Goal: Task Accomplishment & Management: Complete application form

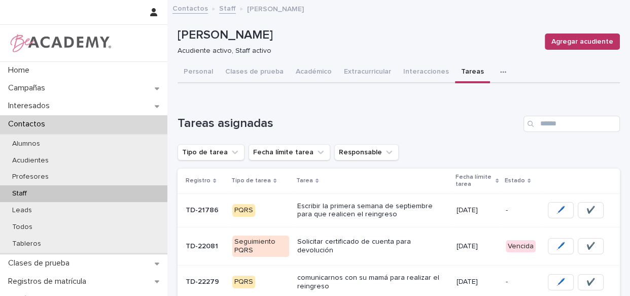
scroll to position [46, 0]
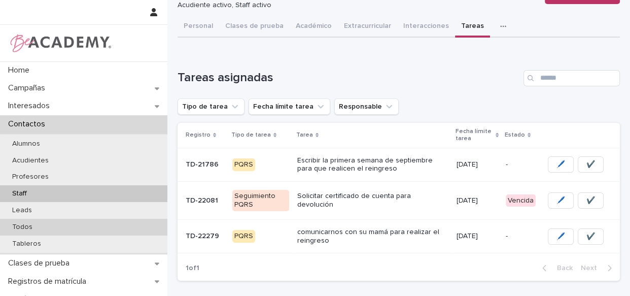
click at [24, 225] on p "Todos" at bounding box center [22, 227] width 37 height 9
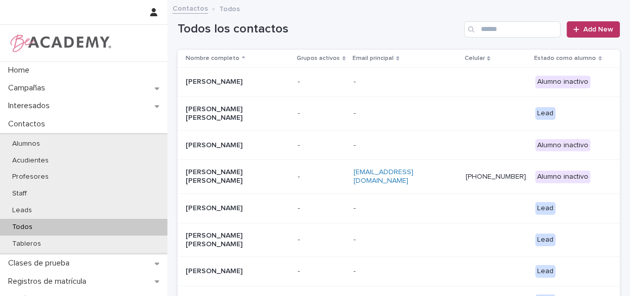
click at [471, 28] on div "Search" at bounding box center [472, 29] width 16 height 16
click at [492, 28] on input "Search" at bounding box center [512, 29] width 96 height 16
click at [484, 35] on input "Search" at bounding box center [512, 29] width 96 height 16
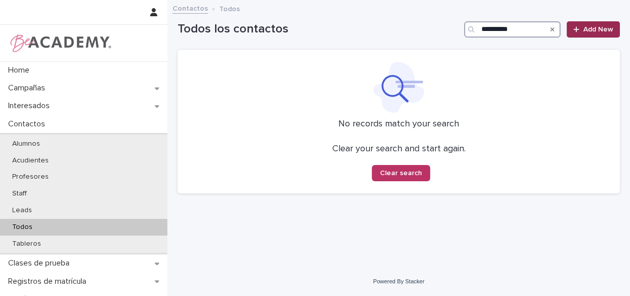
type input "**********"
click at [581, 34] on link "Add New" at bounding box center [593, 29] width 53 height 16
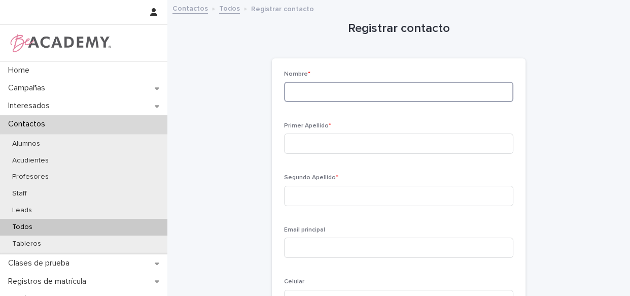
click at [356, 95] on input at bounding box center [398, 92] width 229 height 20
type input "*******"
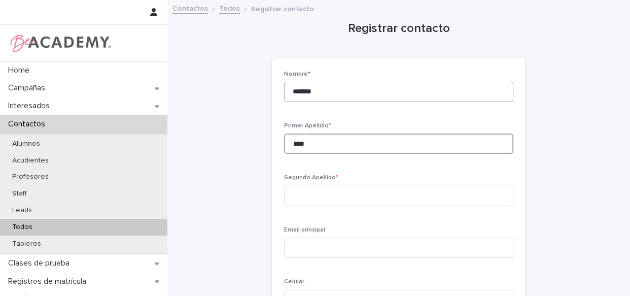
type input "****"
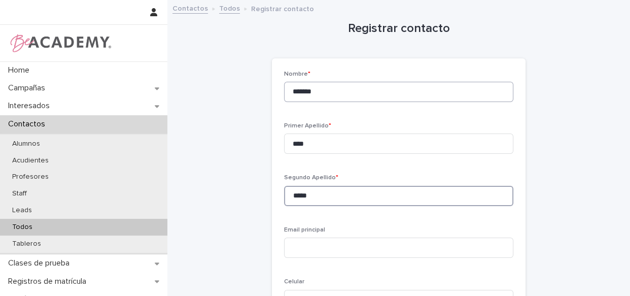
type input "*****"
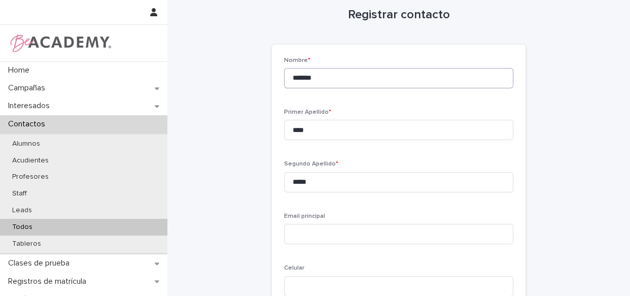
scroll to position [190, 0]
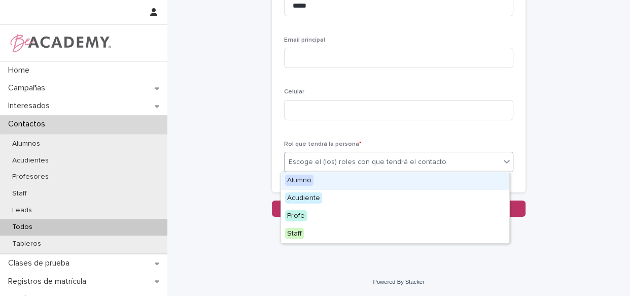
click at [309, 160] on div "Escoge el (los) roles con que tendrá el contacto" at bounding box center [368, 162] width 158 height 11
click at [318, 186] on div "Alumno" at bounding box center [395, 181] width 228 height 18
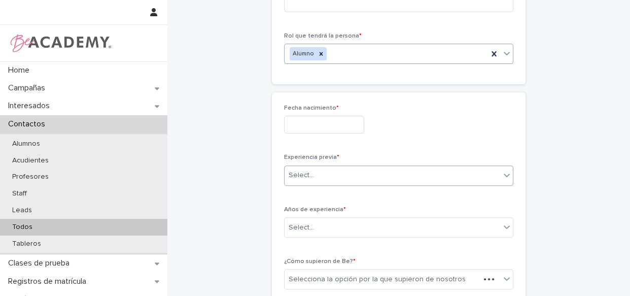
scroll to position [303, 0]
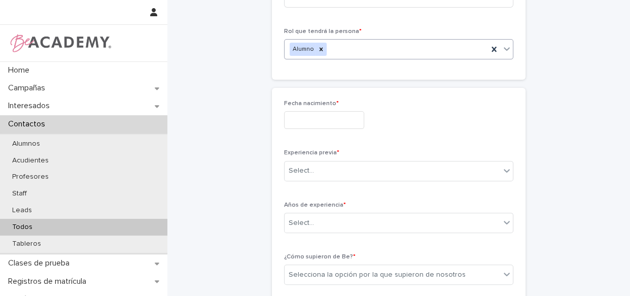
click at [324, 122] on input "text" at bounding box center [324, 120] width 80 height 18
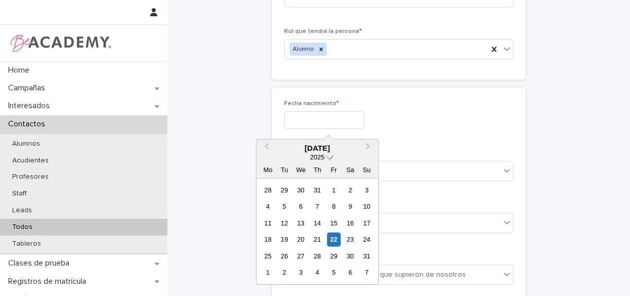
click at [327, 156] on span at bounding box center [329, 156] width 9 height 9
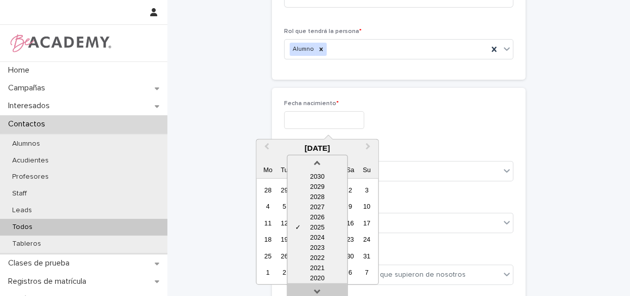
click at [316, 292] on link at bounding box center [318, 293] width 16 height 16
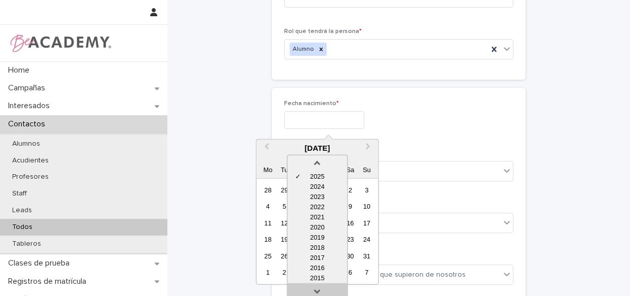
click at [316, 292] on link at bounding box center [318, 293] width 16 height 16
click at [315, 281] on div "2014" at bounding box center [317, 278] width 60 height 10
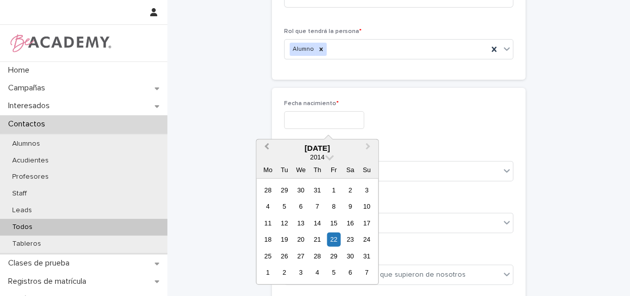
click at [263, 146] on button "Previous Month" at bounding box center [265, 149] width 16 height 16
click at [266, 145] on span "Previous Month" at bounding box center [266, 148] width 0 height 14
click at [365, 241] on div "25" at bounding box center [367, 239] width 14 height 14
type input "**********"
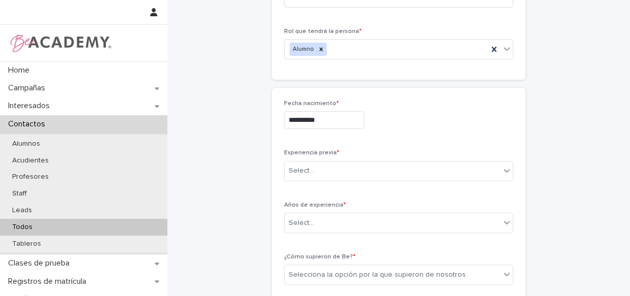
click at [368, 238] on div "Años de experiencia * Select..." at bounding box center [398, 222] width 229 height 40
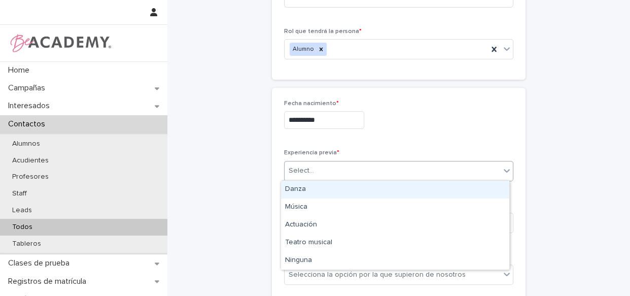
click at [353, 171] on div "Select..." at bounding box center [393, 170] width 216 height 17
drag, startPoint x: 310, startPoint y: 200, endPoint x: 310, endPoint y: 192, distance: 7.6
click at [310, 192] on div "Danza" at bounding box center [395, 190] width 228 height 18
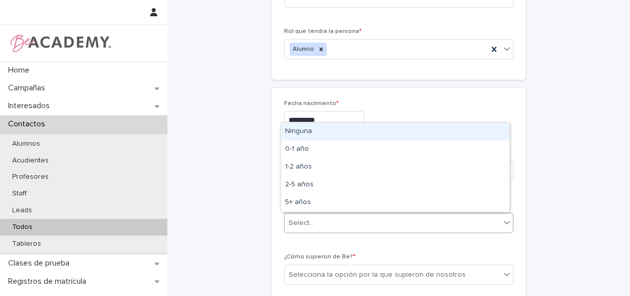
click at [334, 224] on div "Select..." at bounding box center [393, 223] width 216 height 17
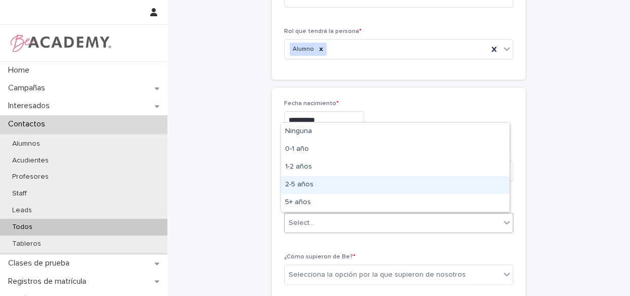
click at [325, 184] on div "2-5 años" at bounding box center [395, 185] width 228 height 18
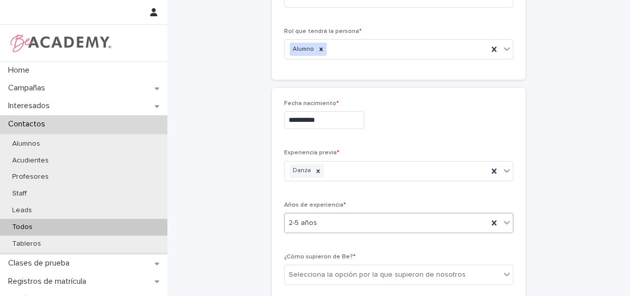
click at [503, 221] on icon at bounding box center [507, 222] width 10 height 10
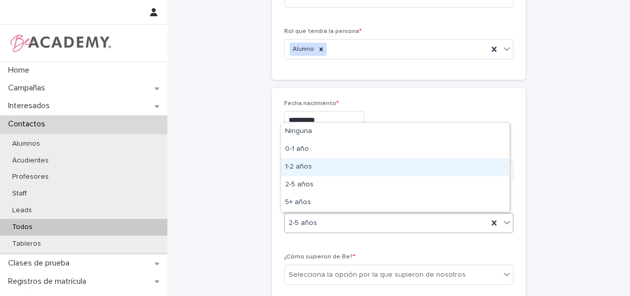
click at [433, 170] on div "1-2 años" at bounding box center [395, 167] width 228 height 18
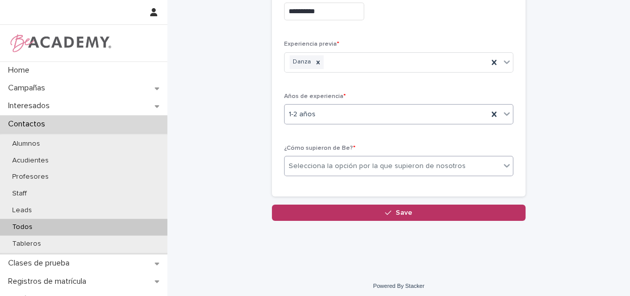
scroll to position [415, 0]
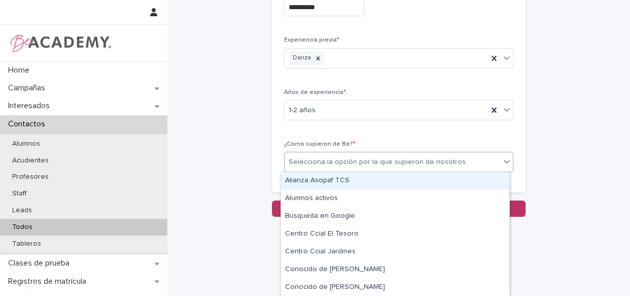
click at [361, 158] on div "Selecciona la opción por la que supieron de nosotros" at bounding box center [377, 162] width 177 height 11
type input "*"
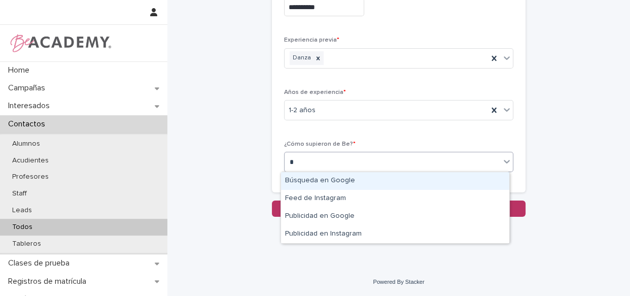
click at [333, 187] on div "Búsqueda en Google" at bounding box center [395, 181] width 228 height 18
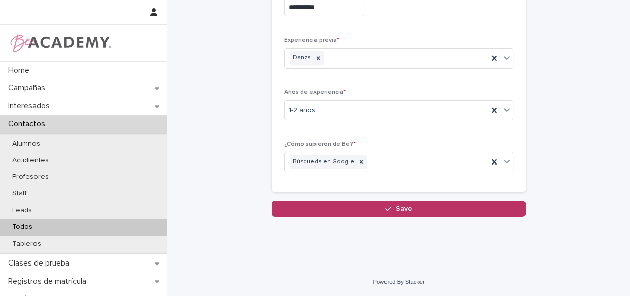
click at [364, 188] on div "**********" at bounding box center [399, 83] width 254 height 217
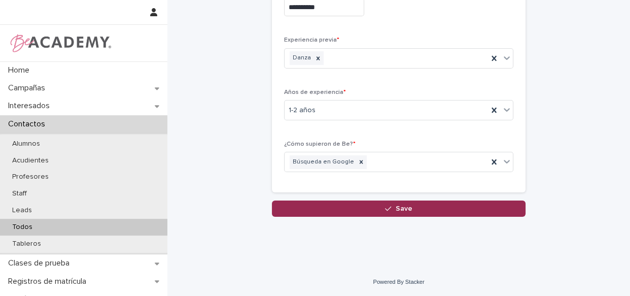
click at [368, 205] on button "Save" at bounding box center [399, 209] width 254 height 16
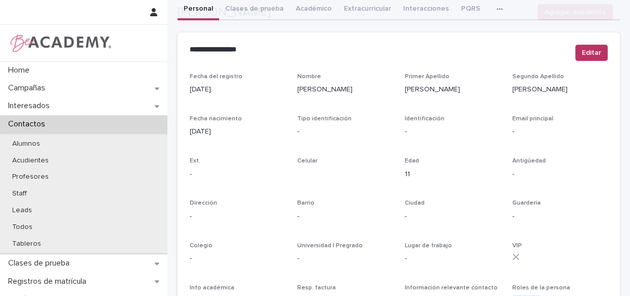
scroll to position [453, 0]
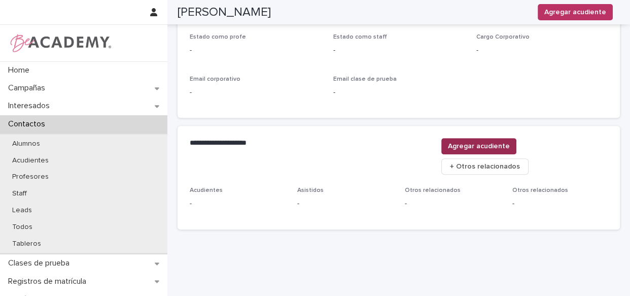
click at [517, 151] on button "Agregar acudiente" at bounding box center [479, 146] width 75 height 16
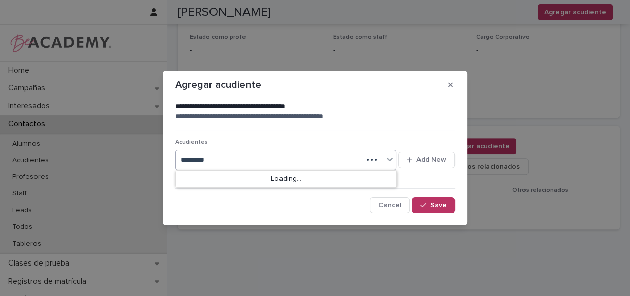
click at [258, 154] on div "********* [PERSON_NAME]" at bounding box center [269, 160] width 187 height 17
type input "*********"
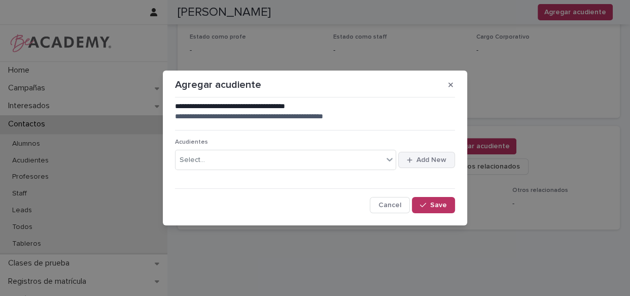
click at [426, 154] on button "Add New" at bounding box center [426, 160] width 57 height 16
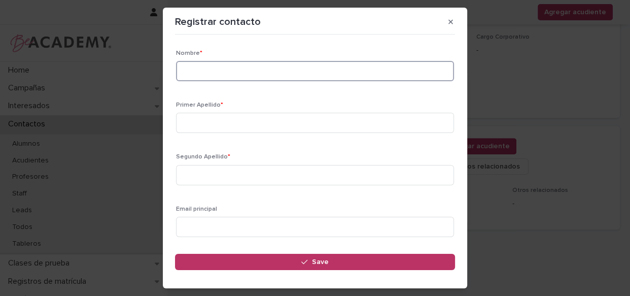
click at [284, 75] on input at bounding box center [315, 71] width 278 height 20
type input "**********"
type input "*****"
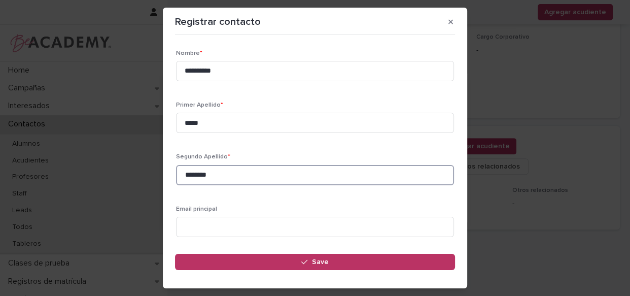
type input "********"
click at [202, 179] on input at bounding box center [315, 176] width 278 height 20
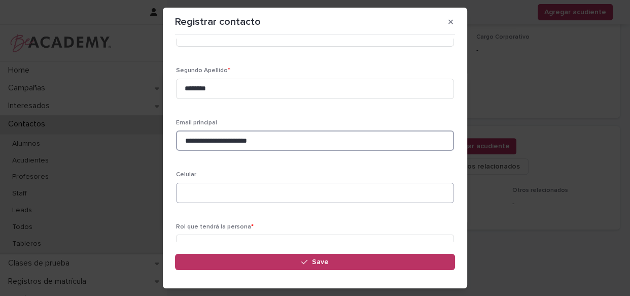
scroll to position [96, 0]
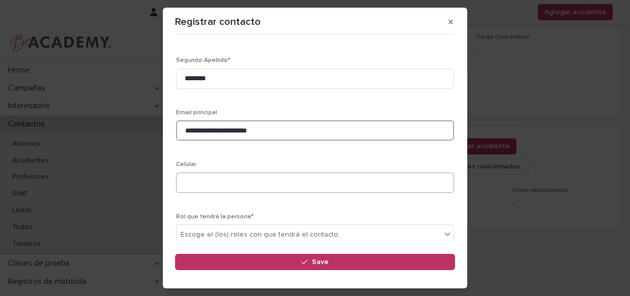
type input "**********"
click at [228, 183] on input at bounding box center [315, 183] width 278 height 20
type input "**********"
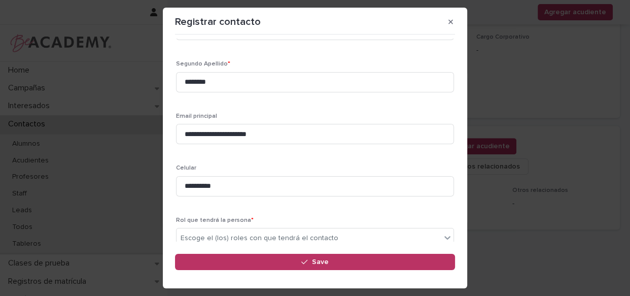
scroll to position [144, 0]
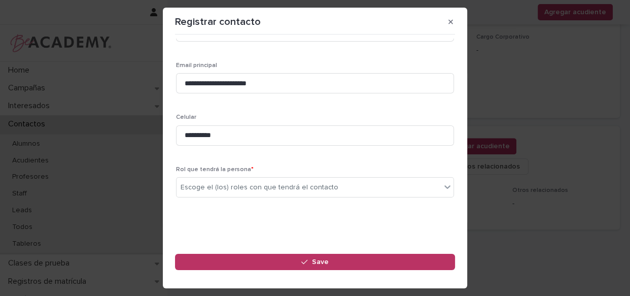
click at [372, 200] on div "Rol que tendrá la persona * Escoge el (los) roles con que tendrá el contacto" at bounding box center [315, 186] width 278 height 40
click at [373, 189] on div "Escoge el (los) roles con que tendrá el contacto" at bounding box center [309, 187] width 264 height 17
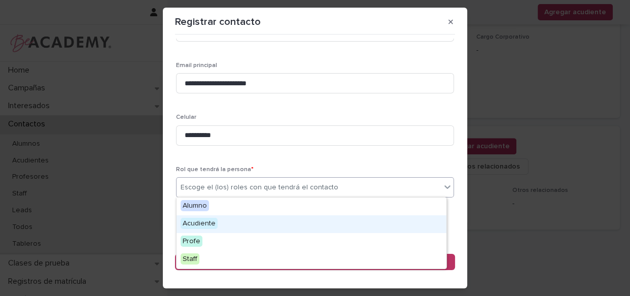
click at [235, 222] on div "Acudiente" at bounding box center [312, 224] width 270 height 18
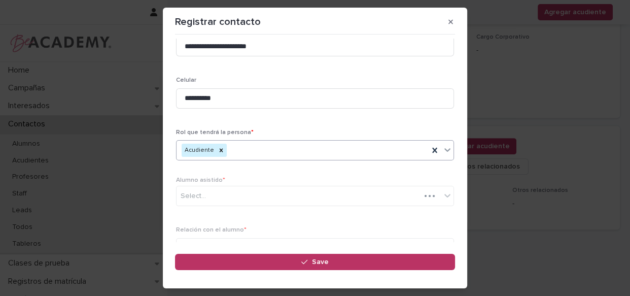
scroll to position [192, 0]
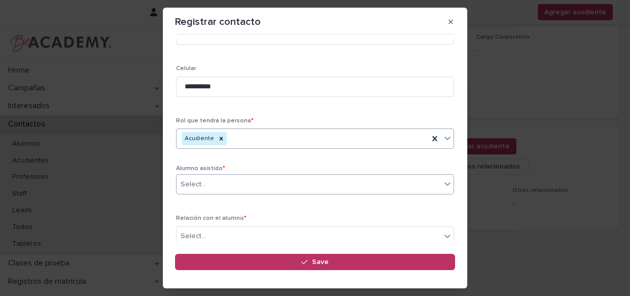
click at [261, 181] on div "Select..." at bounding box center [309, 184] width 264 height 17
type input "*******"
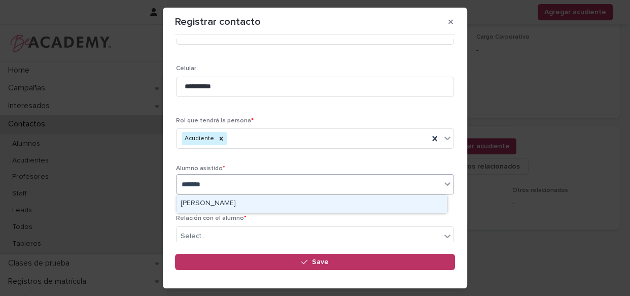
click at [252, 198] on div "[PERSON_NAME]" at bounding box center [312, 204] width 270 height 18
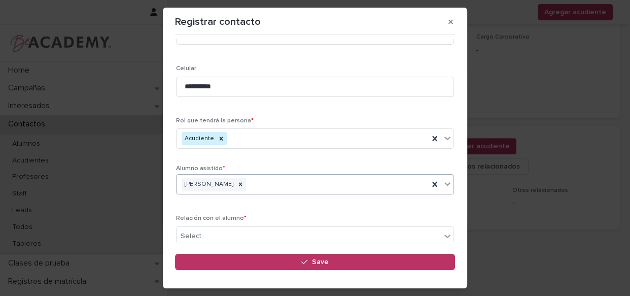
scroll to position [242, 0]
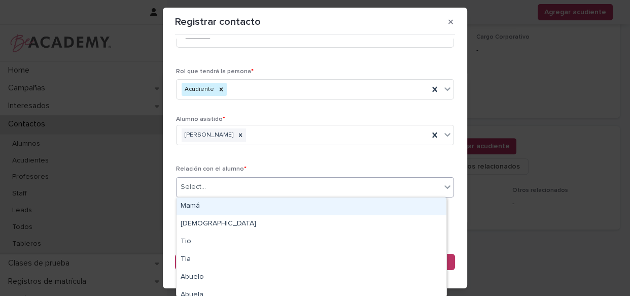
click at [271, 182] on div "Select..." at bounding box center [309, 187] width 264 height 17
click at [261, 197] on div "Mamá" at bounding box center [312, 206] width 270 height 18
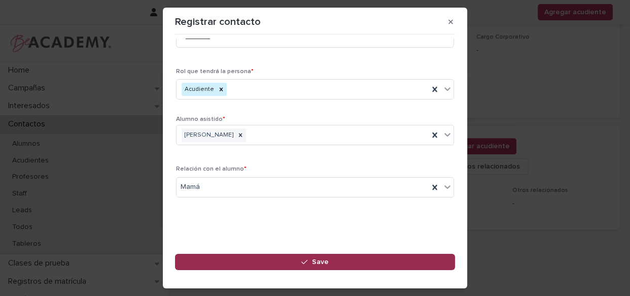
click at [276, 262] on button "Save" at bounding box center [315, 262] width 280 height 16
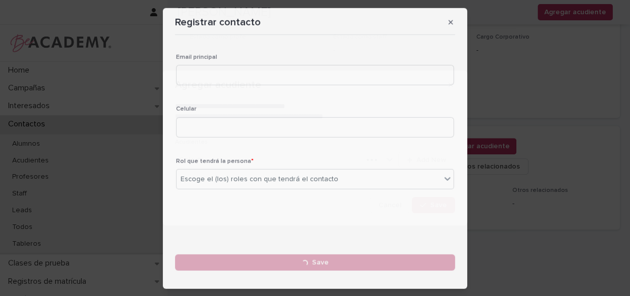
scroll to position [147, 0]
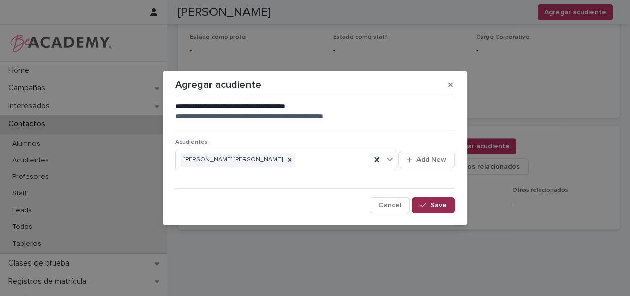
click at [436, 200] on button "Save" at bounding box center [433, 205] width 43 height 16
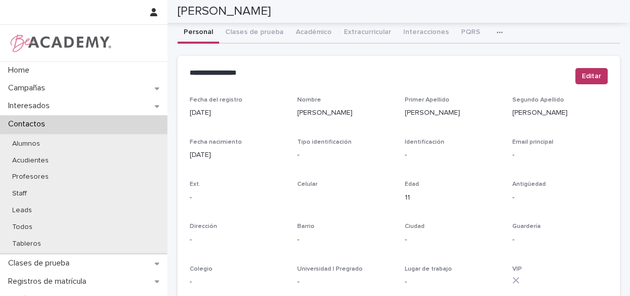
scroll to position [17, 0]
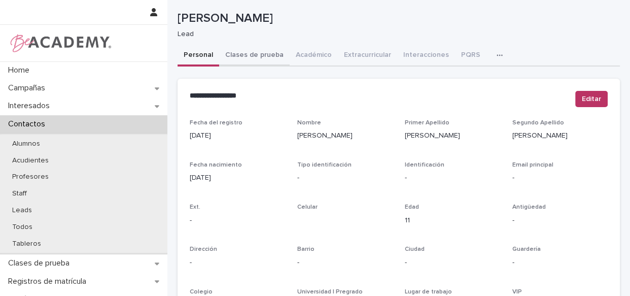
click at [255, 61] on button "Clases de prueba" at bounding box center [254, 55] width 71 height 21
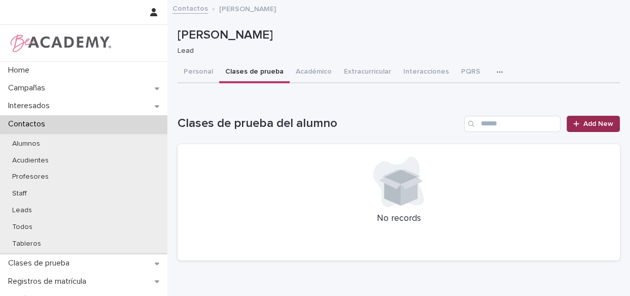
click at [595, 127] on link "Add New" at bounding box center [593, 124] width 53 height 16
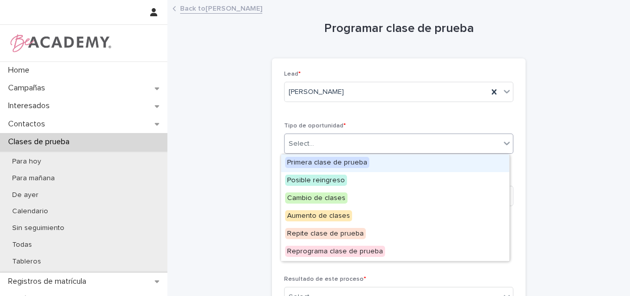
click at [335, 137] on div "Select..." at bounding box center [393, 144] width 216 height 17
click at [332, 159] on span "Primera clase de prueba" at bounding box center [327, 162] width 84 height 11
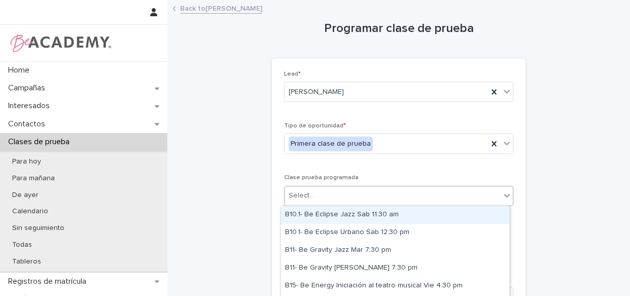
click at [320, 192] on div "Select..." at bounding box center [393, 195] width 216 height 17
type input "***"
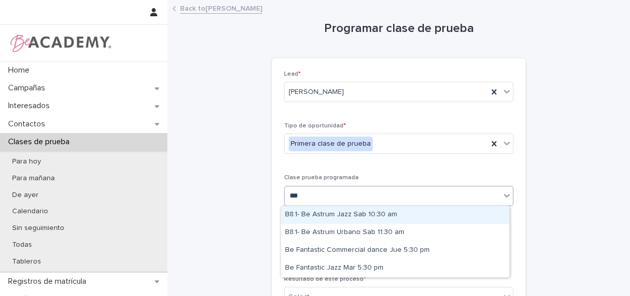
click at [377, 214] on div "B8.1- Be Astrum Jazz Sab 10:30 am" at bounding box center [395, 215] width 228 height 18
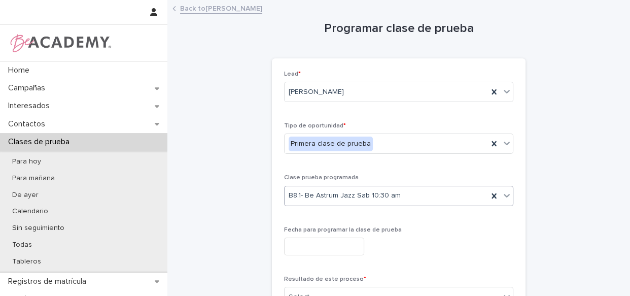
click at [333, 248] on input "text" at bounding box center [324, 247] width 80 height 18
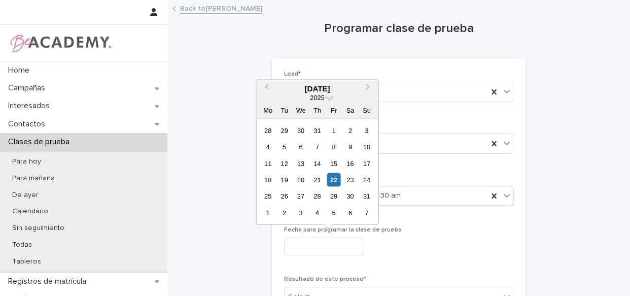
drag, startPoint x: 349, startPoint y: 178, endPoint x: 389, endPoint y: 185, distance: 40.7
click at [351, 179] on div "23" at bounding box center [351, 180] width 14 height 14
type input "**********"
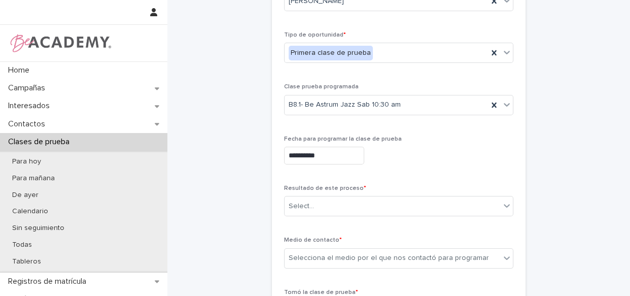
scroll to position [92, 0]
click at [299, 212] on div "Select..." at bounding box center [393, 205] width 216 height 17
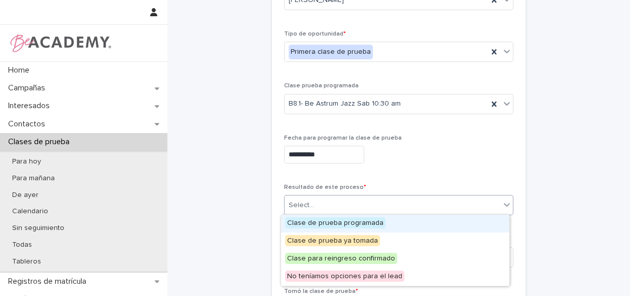
drag, startPoint x: 347, startPoint y: 223, endPoint x: 355, endPoint y: 221, distance: 8.9
click at [347, 223] on span "Clase de prueba programada" at bounding box center [335, 222] width 101 height 11
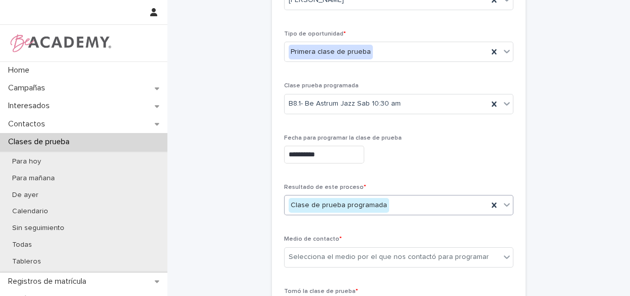
scroll to position [138, 0]
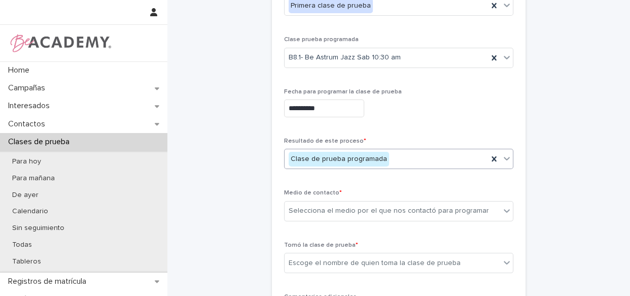
click at [364, 198] on div "Medio de contacto * Selecciona el medio por el que nos contactó para programar" at bounding box center [398, 209] width 229 height 40
click at [364, 209] on div "Selecciona el medio por el que nos contactó para programar" at bounding box center [389, 211] width 201 height 11
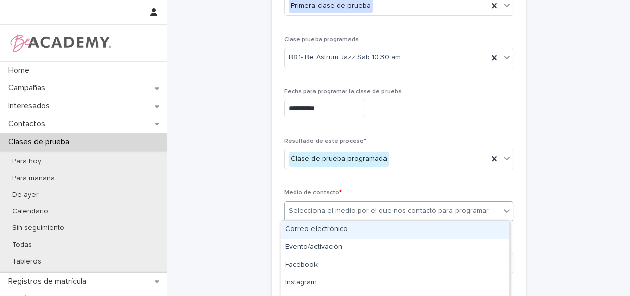
type input "*"
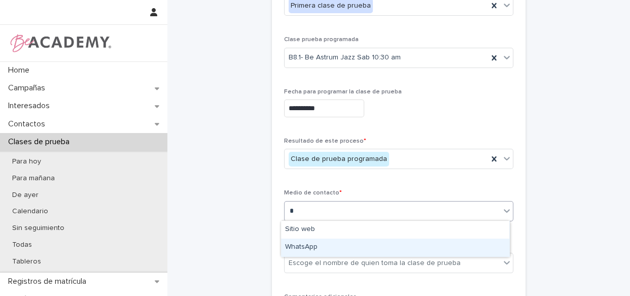
click at [340, 245] on div "WhatsApp" at bounding box center [395, 248] width 228 height 18
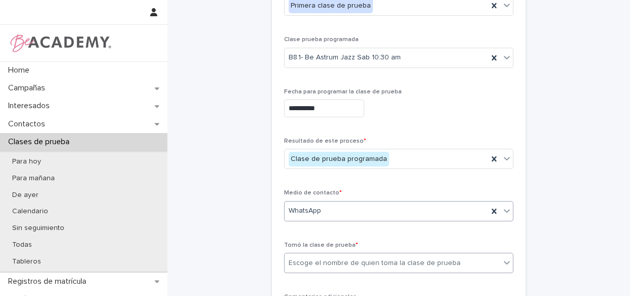
click at [340, 260] on div "Escoge el nombre de quien toma la clase de prueba" at bounding box center [375, 263] width 172 height 11
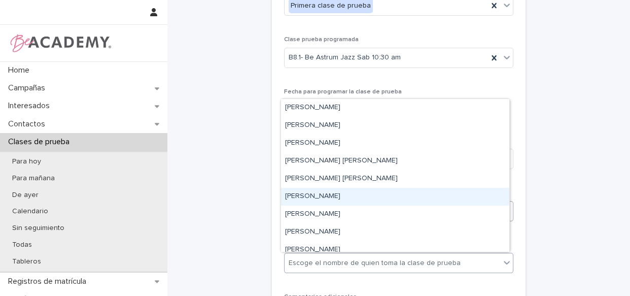
click at [341, 197] on div "[PERSON_NAME]" at bounding box center [395, 197] width 228 height 18
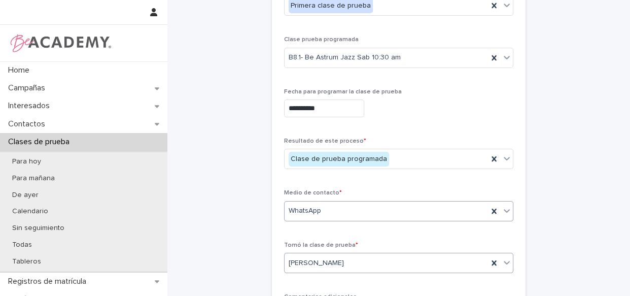
scroll to position [277, 0]
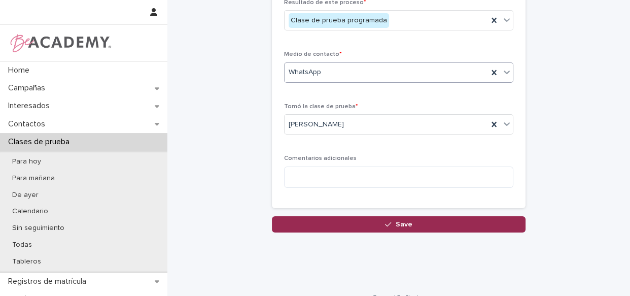
click at [419, 225] on button "Save" at bounding box center [399, 224] width 254 height 16
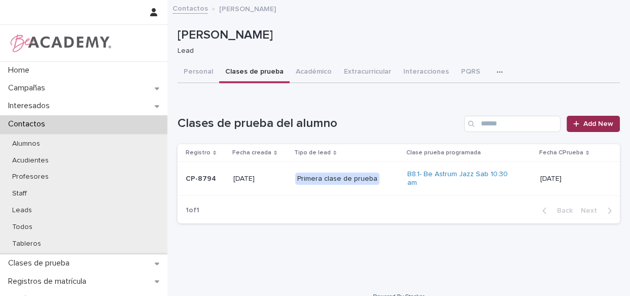
click at [572, 130] on link "Add New" at bounding box center [593, 124] width 53 height 16
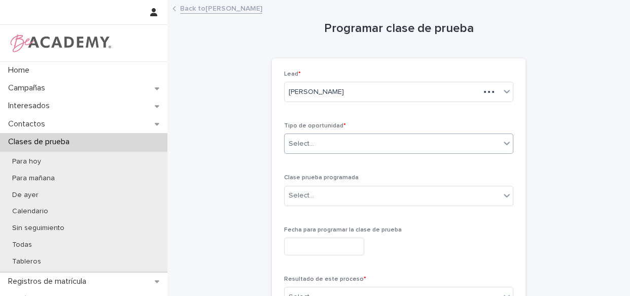
click at [329, 142] on div "Select..." at bounding box center [393, 144] width 216 height 17
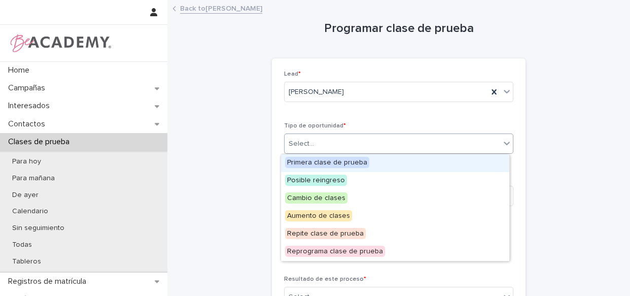
click at [335, 161] on span "Primera clase de prueba" at bounding box center [327, 162] width 84 height 11
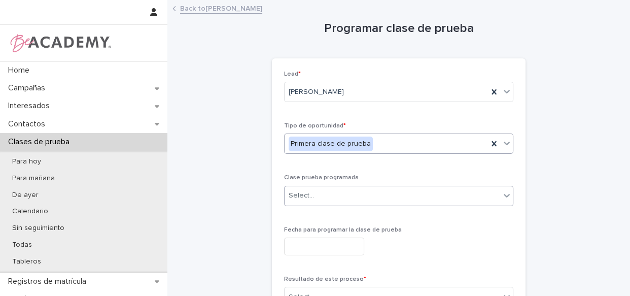
click at [328, 201] on div "Select..." at bounding box center [393, 195] width 216 height 17
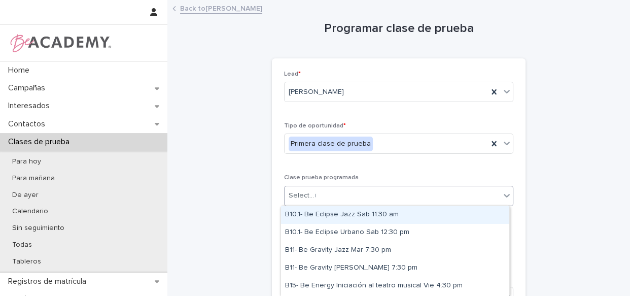
type input "**"
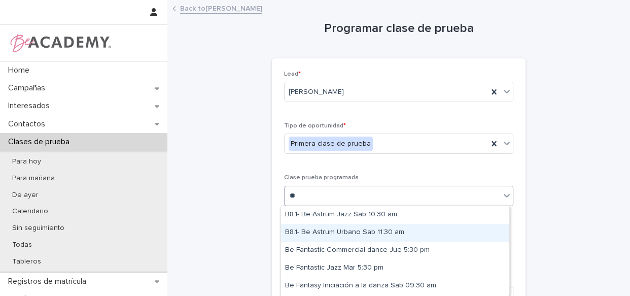
click at [343, 233] on div "B8.1- Be Astrum Urbano Sab 11:30 am" at bounding box center [395, 233] width 228 height 18
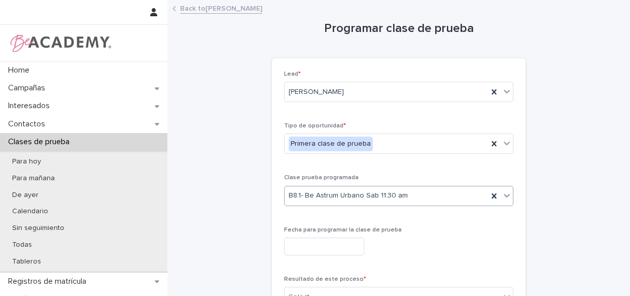
click at [335, 250] on input "text" at bounding box center [324, 247] width 80 height 18
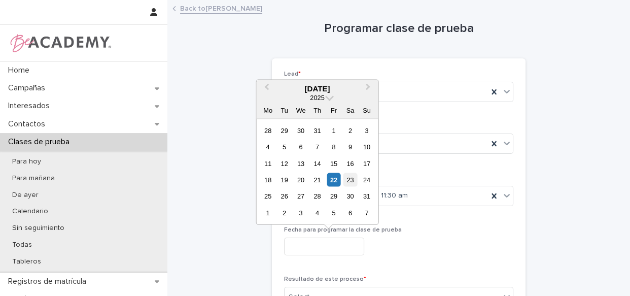
click at [349, 180] on div "23" at bounding box center [351, 180] width 14 height 14
type input "**********"
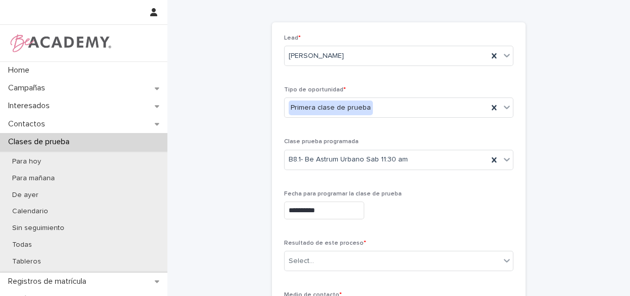
scroll to position [46, 0]
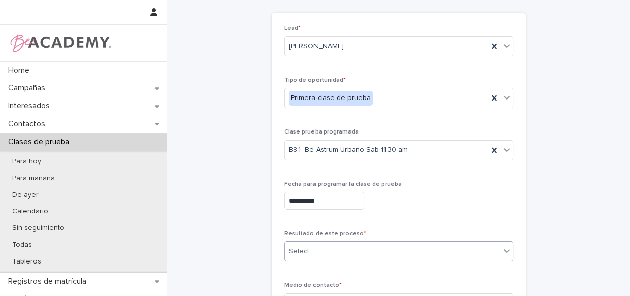
click at [323, 251] on div "Select..." at bounding box center [393, 251] width 216 height 17
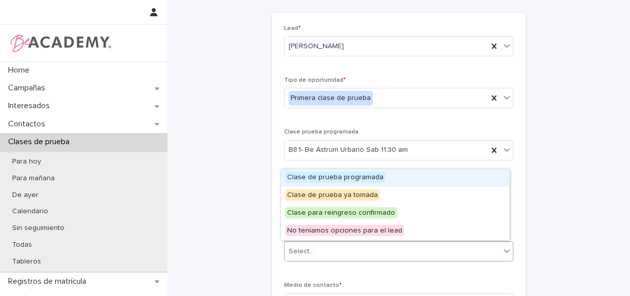
click at [353, 178] on span "Clase de prueba programada" at bounding box center [335, 177] width 101 height 11
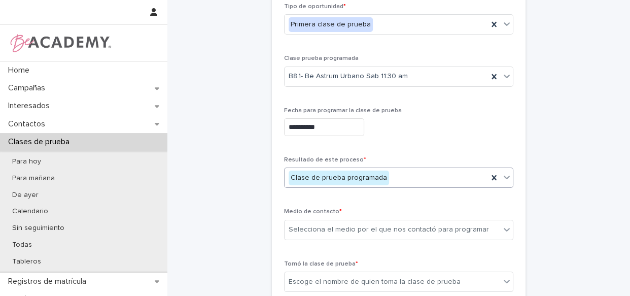
scroll to position [138, 0]
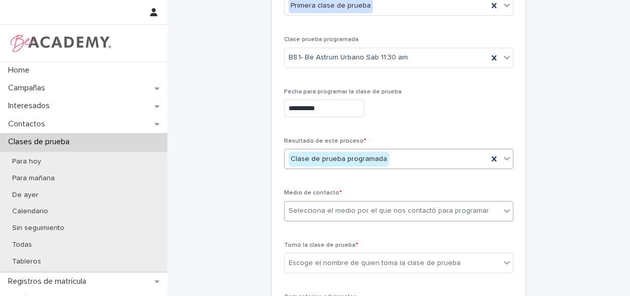
click at [328, 212] on div "Selecciona el medio por el que nos contactó para programar" at bounding box center [389, 211] width 201 height 11
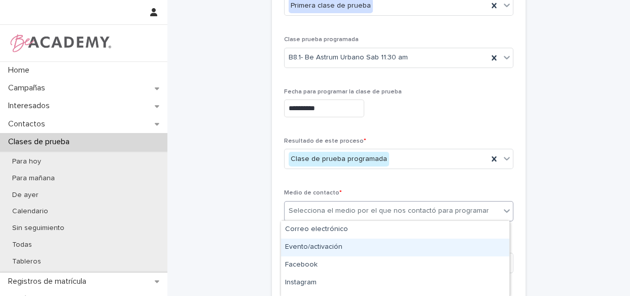
type input "*"
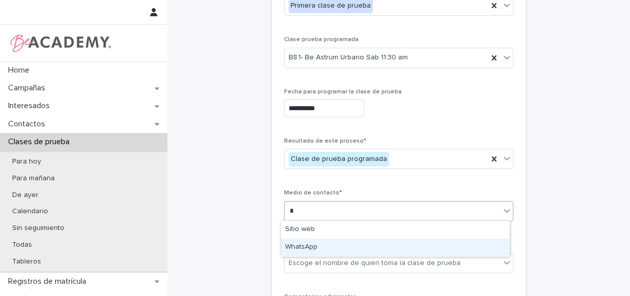
click at [333, 248] on div "WhatsApp" at bounding box center [395, 248] width 228 height 18
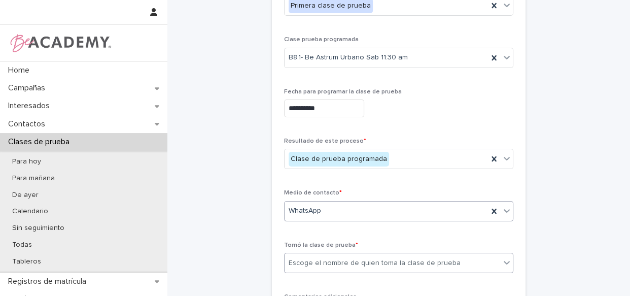
click at [329, 267] on div "Escoge el nombre de quien toma la clase de prueba" at bounding box center [375, 263] width 172 height 11
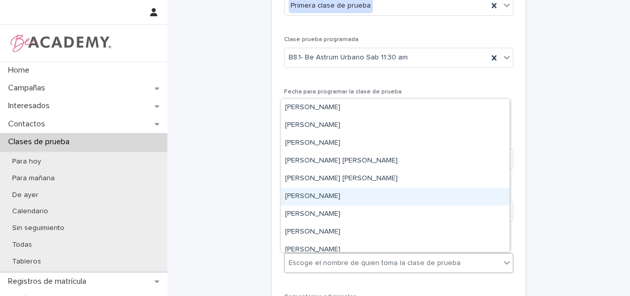
click at [338, 200] on div "[PERSON_NAME]" at bounding box center [395, 197] width 228 height 18
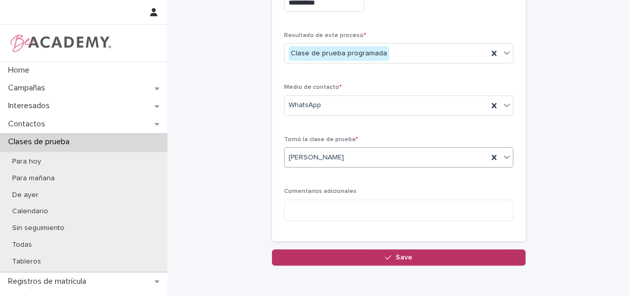
scroll to position [292, 0]
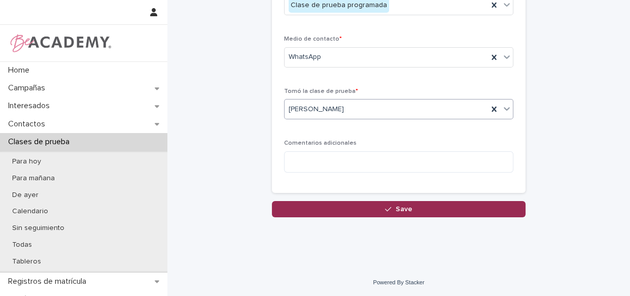
click at [404, 210] on span "Save" at bounding box center [404, 209] width 17 height 7
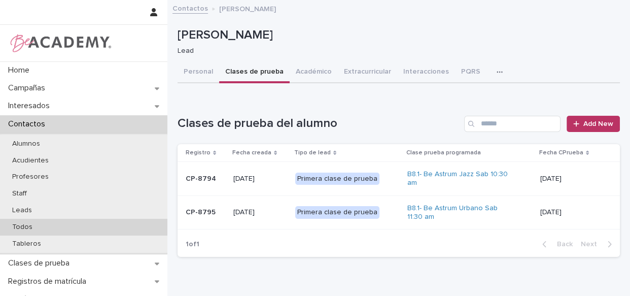
click at [20, 227] on p "Todos" at bounding box center [22, 227] width 37 height 9
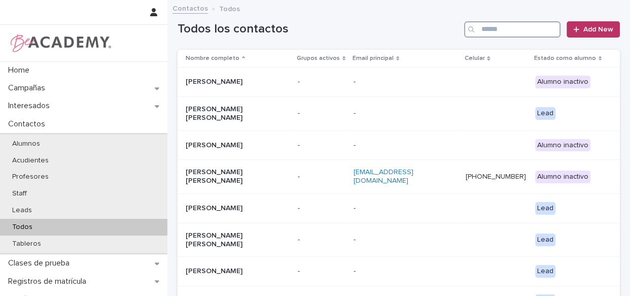
click at [497, 28] on input "Search" at bounding box center [512, 29] width 96 height 16
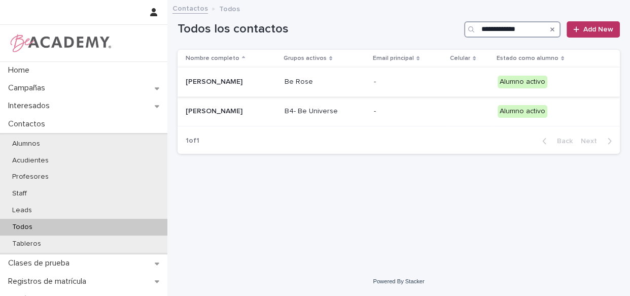
type input "**********"
click at [366, 87] on div "Be Rose" at bounding box center [325, 82] width 81 height 17
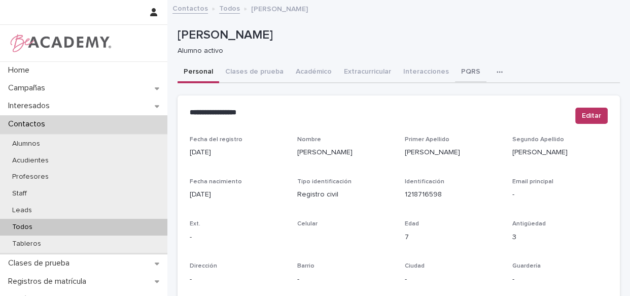
click at [455, 68] on button "PQRS" at bounding box center [470, 72] width 31 height 21
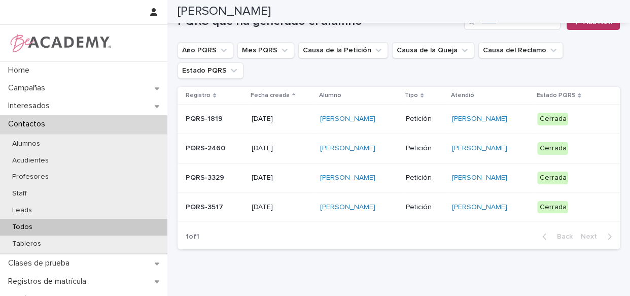
scroll to position [84, 0]
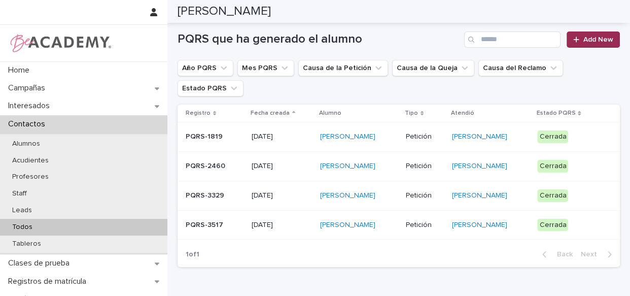
click at [574, 37] on icon at bounding box center [577, 39] width 6 height 7
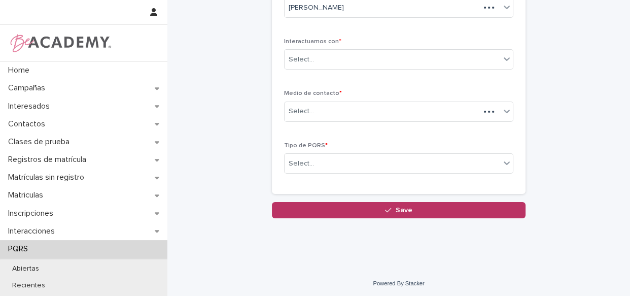
scroll to position [85, 0]
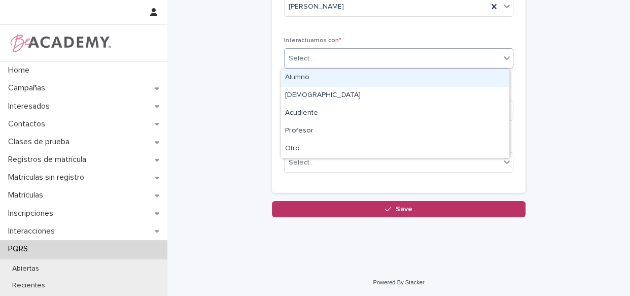
click at [326, 52] on div "Select..." at bounding box center [393, 58] width 216 height 17
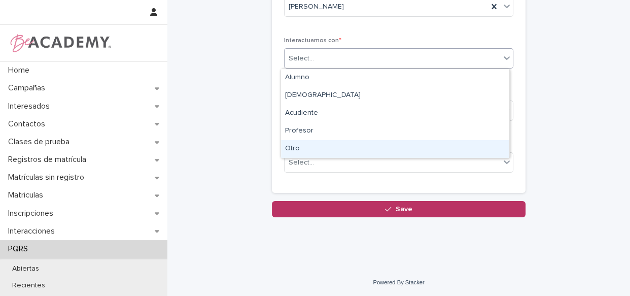
click at [319, 141] on div "Otro" at bounding box center [395, 149] width 228 height 18
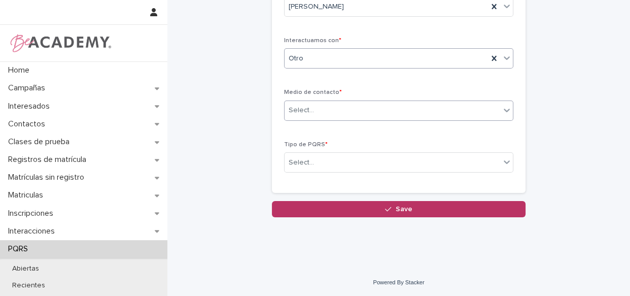
click at [331, 111] on div "Select..." at bounding box center [393, 110] width 216 height 17
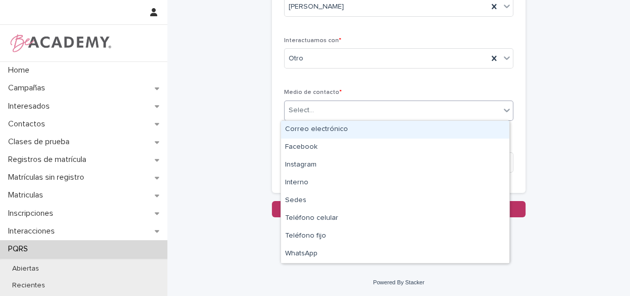
click at [341, 132] on div "Correo electrónico" at bounding box center [395, 130] width 228 height 18
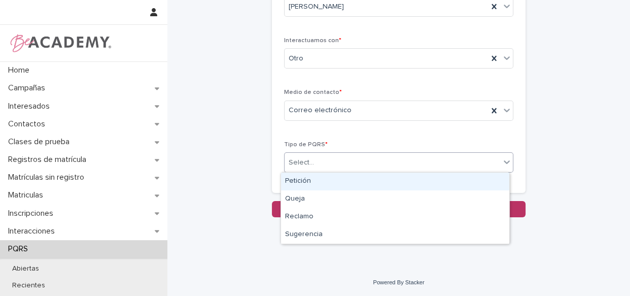
click at [342, 160] on div "Select..." at bounding box center [393, 162] width 216 height 17
click at [342, 178] on div "Petición" at bounding box center [395, 182] width 228 height 18
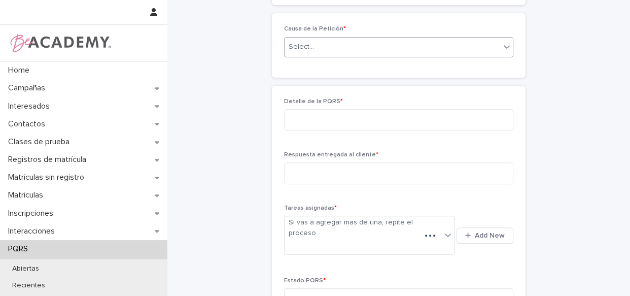
scroll to position [264, 0]
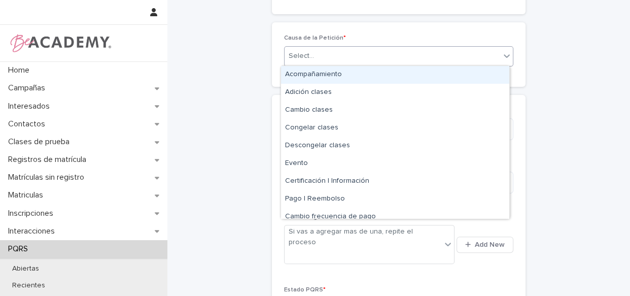
click at [350, 48] on div "Select..." at bounding box center [393, 56] width 216 height 17
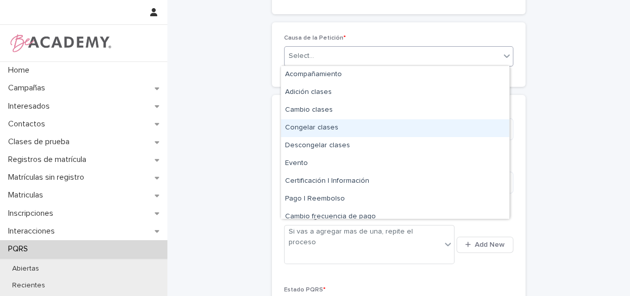
scroll to position [41, 0]
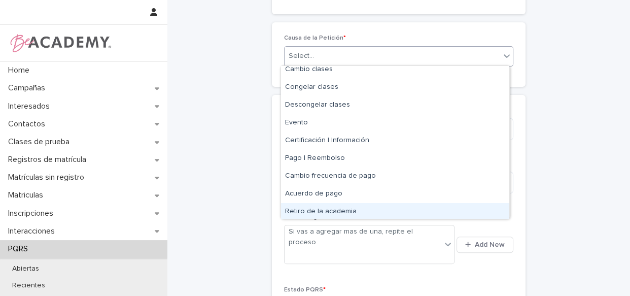
click at [331, 211] on div "Retiro de la academia" at bounding box center [395, 212] width 228 height 18
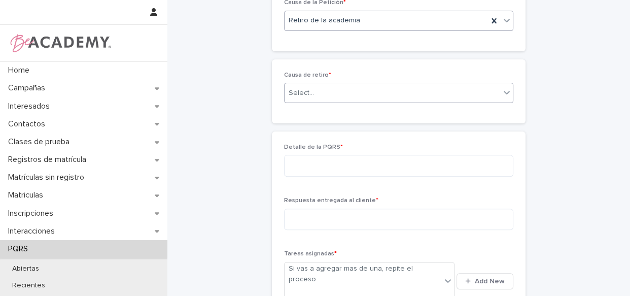
scroll to position [299, 0]
click at [320, 93] on div "Select..." at bounding box center [393, 93] width 216 height 17
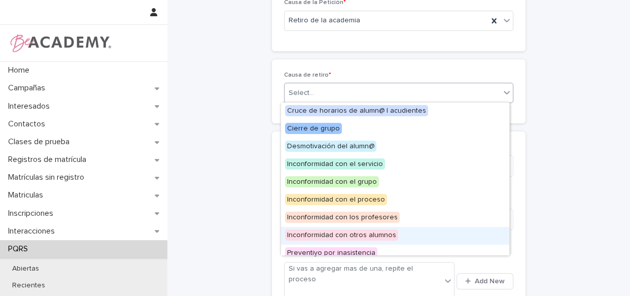
click at [371, 243] on div "Inconformidad con otros alumnos" at bounding box center [395, 236] width 228 height 18
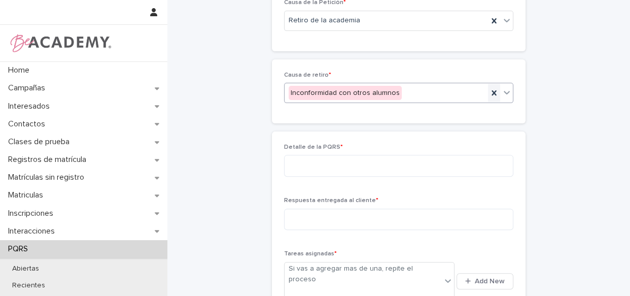
click at [488, 96] on div at bounding box center [494, 93] width 12 height 18
click at [502, 91] on icon at bounding box center [507, 92] width 10 height 10
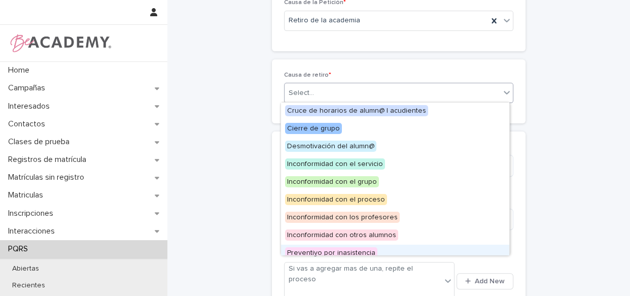
click at [345, 252] on span "Preventivo por inasistencia" at bounding box center [331, 252] width 92 height 11
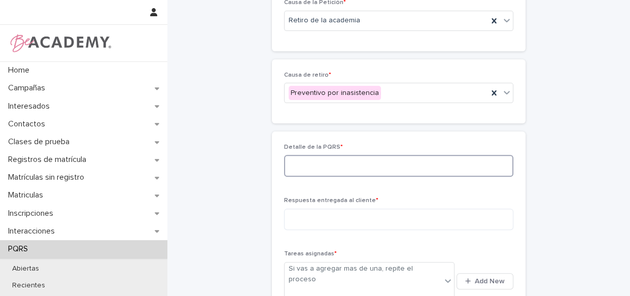
click at [352, 163] on textarea at bounding box center [398, 166] width 229 height 22
type textarea "*"
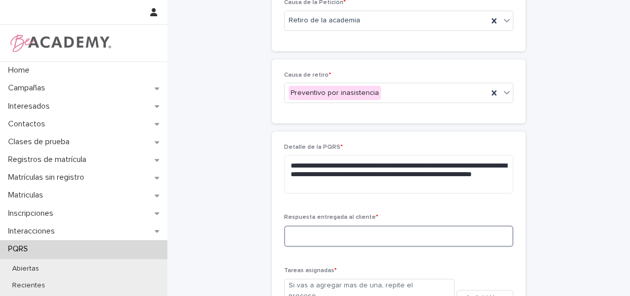
click at [322, 228] on textarea at bounding box center [398, 236] width 229 height 22
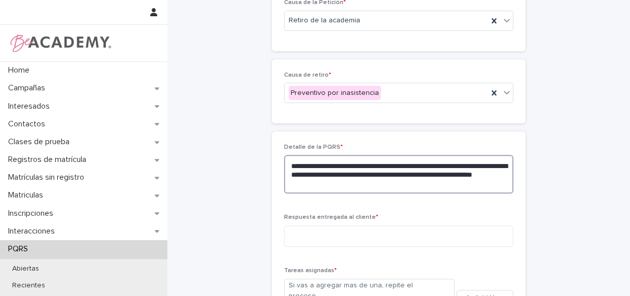
drag, startPoint x: 360, startPoint y: 187, endPoint x: 415, endPoint y: 175, distance: 55.6
click at [415, 175] on textarea "**********" at bounding box center [398, 174] width 229 height 39
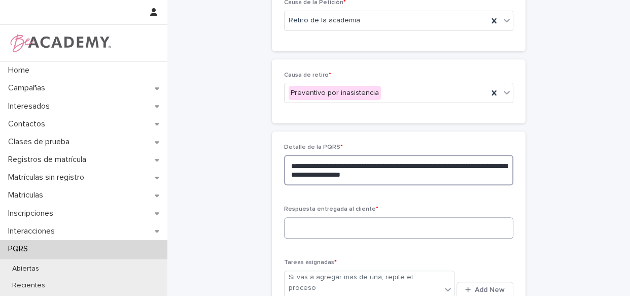
type textarea "**********"
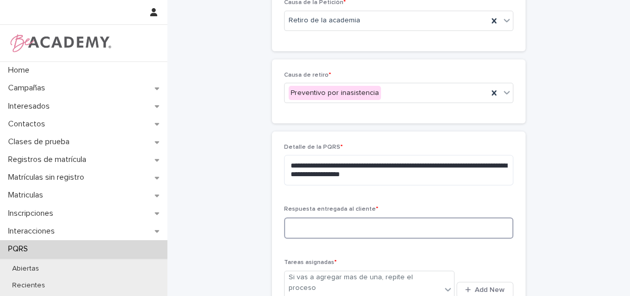
paste textarea "**********"
click at [289, 227] on textarea "**********" at bounding box center [398, 228] width 229 height 22
click at [294, 228] on textarea "**********" at bounding box center [398, 228] width 229 height 22
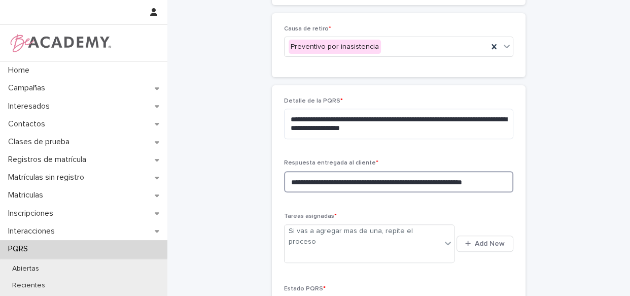
scroll to position [392, 0]
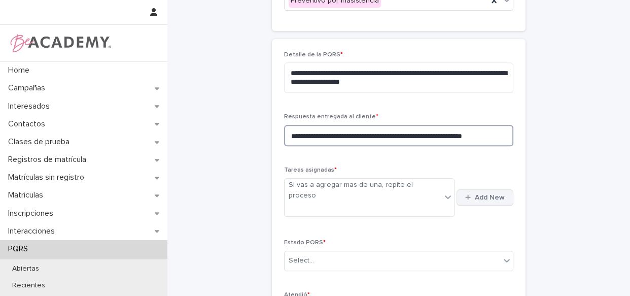
type textarea "**********"
click at [501, 191] on button "Add New" at bounding box center [485, 197] width 57 height 16
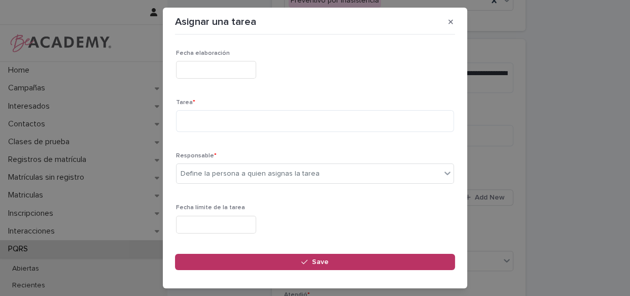
click at [219, 71] on input "text" at bounding box center [216, 70] width 80 height 18
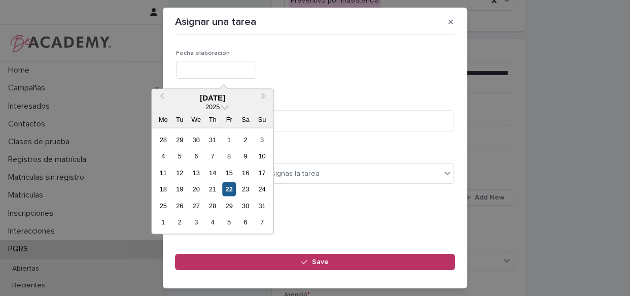
click at [229, 184] on div "22" at bounding box center [229, 189] width 14 height 14
type input "**********"
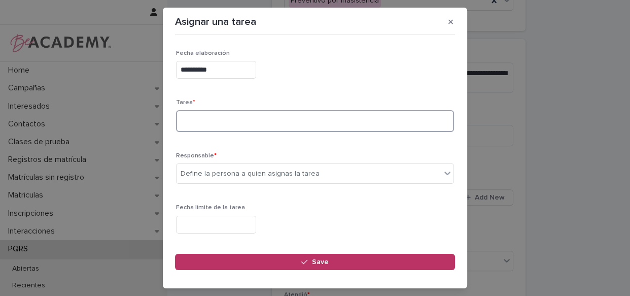
click at [228, 124] on textarea at bounding box center [315, 121] width 278 height 22
type textarea "**********"
click at [275, 172] on div "Define la persona a quien asignas la tarea" at bounding box center [250, 174] width 139 height 11
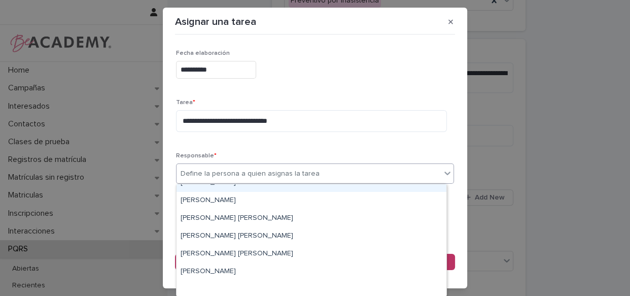
scroll to position [0, 0]
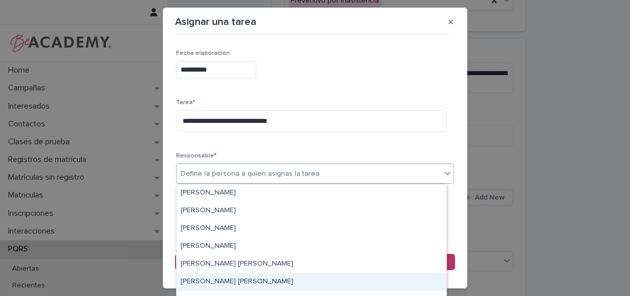
click at [218, 279] on div "[PERSON_NAME] [PERSON_NAME]" at bounding box center [312, 282] width 270 height 18
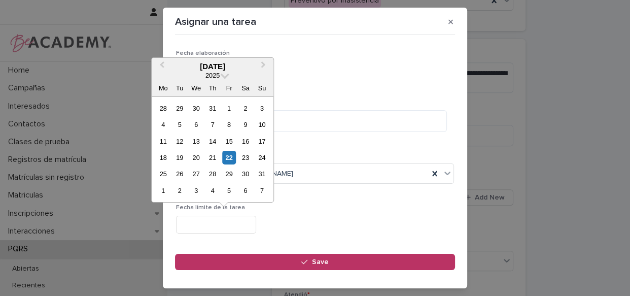
click at [256, 218] on input "text" at bounding box center [216, 225] width 80 height 18
click at [245, 155] on div "23" at bounding box center [246, 158] width 14 height 14
type input "**********"
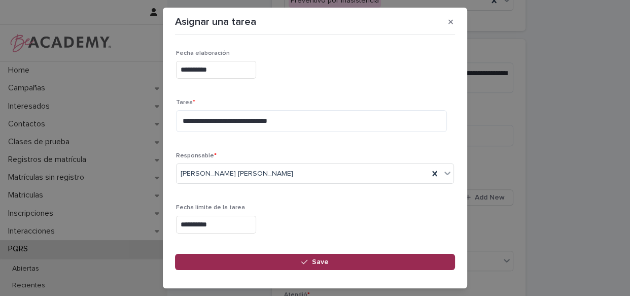
click at [293, 260] on button "Save" at bounding box center [315, 262] width 280 height 16
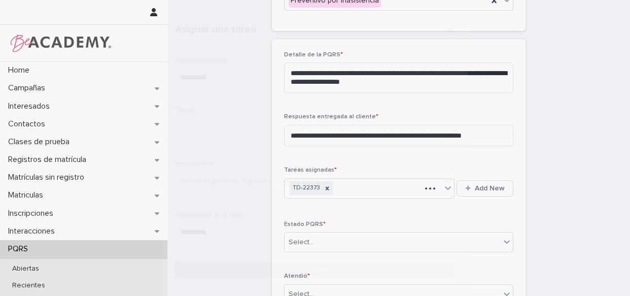
scroll to position [392, 0]
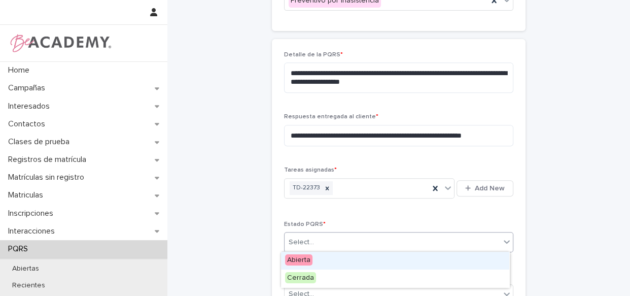
click at [317, 237] on div "Select..." at bounding box center [393, 242] width 216 height 17
click at [315, 254] on div "Abierta" at bounding box center [395, 261] width 228 height 18
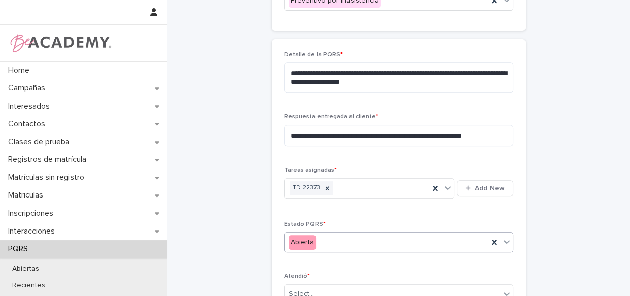
scroll to position [484, 0]
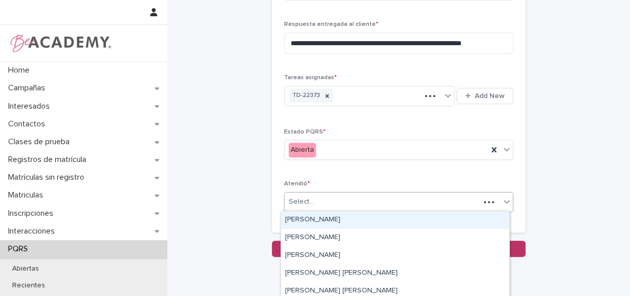
click at [369, 207] on div "Select..." at bounding box center [382, 201] width 195 height 17
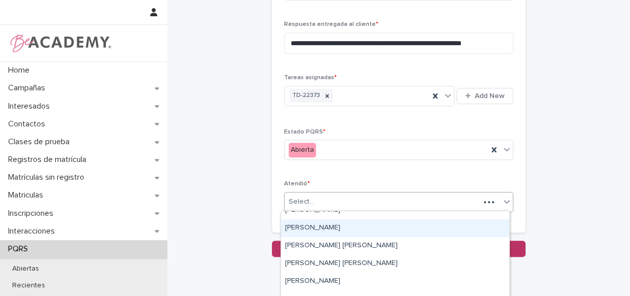
scroll to position [46, 0]
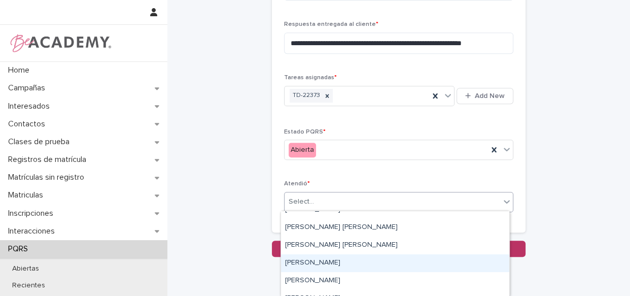
click at [391, 264] on div "[PERSON_NAME]" at bounding box center [395, 263] width 228 height 18
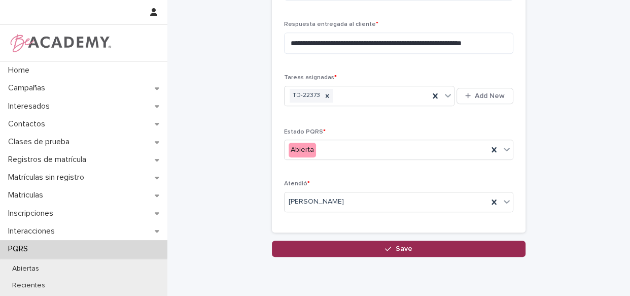
click at [389, 252] on button "Save" at bounding box center [399, 249] width 254 height 16
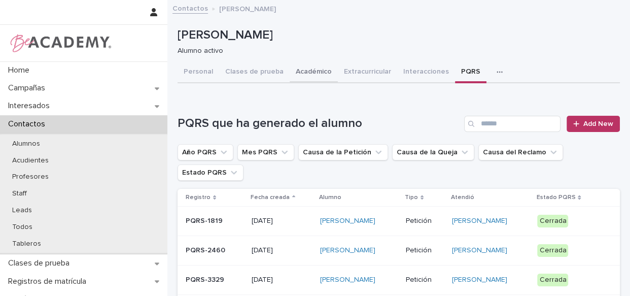
click at [299, 69] on button "Académico" at bounding box center [314, 72] width 48 height 21
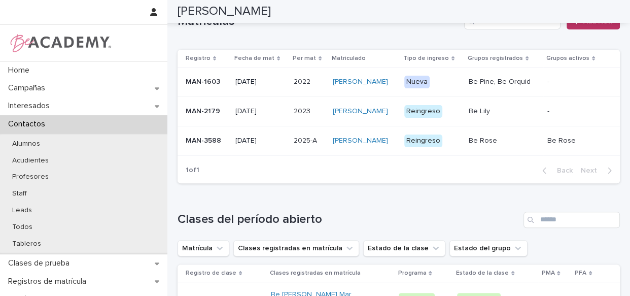
scroll to position [289, 0]
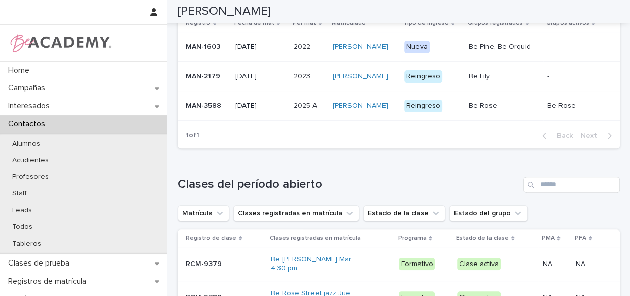
click at [396, 114] on div "[PERSON_NAME]" at bounding box center [364, 105] width 63 height 17
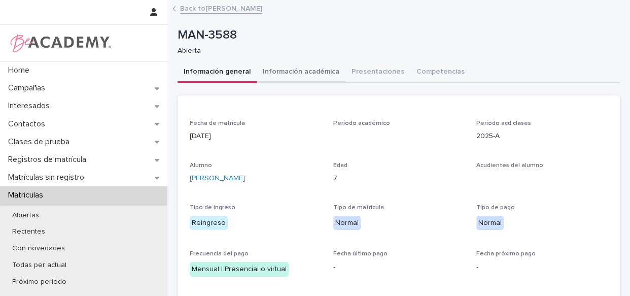
click at [305, 63] on button "Información académica" at bounding box center [301, 72] width 89 height 21
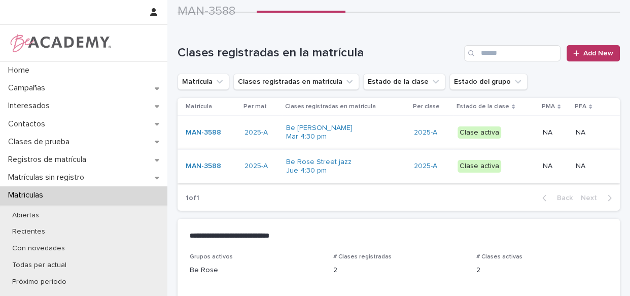
scroll to position [107, 0]
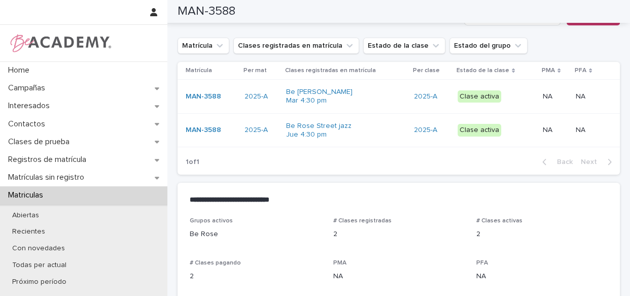
click at [393, 141] on div "Be Rose Street jazz Jue 4:30 pm" at bounding box center [346, 130] width 120 height 25
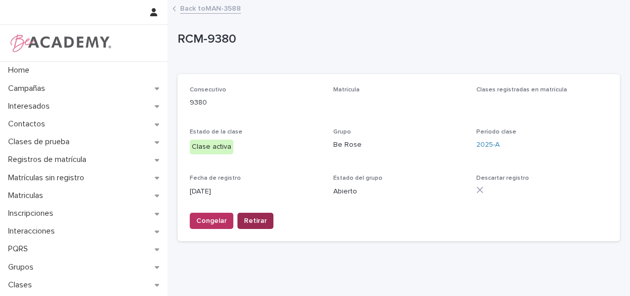
click at [258, 216] on span "Retirar" at bounding box center [255, 221] width 23 height 10
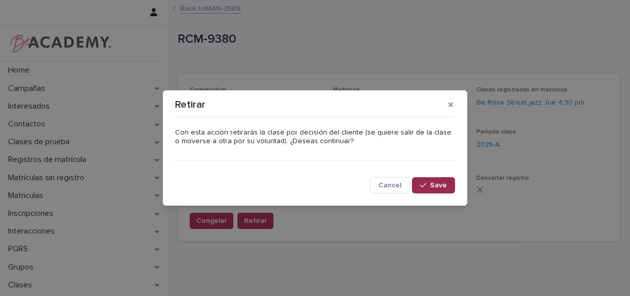
click at [436, 185] on span "Save" at bounding box center [438, 185] width 17 height 7
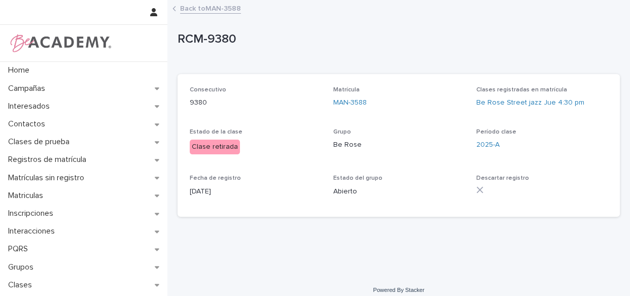
click at [204, 10] on link "Back to MAN-3588" at bounding box center [210, 8] width 61 height 12
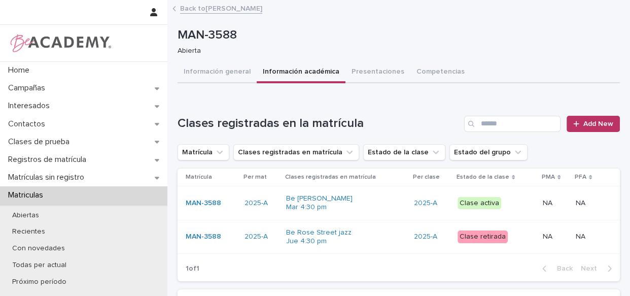
click at [385, 199] on div "Be [PERSON_NAME] Mar 4:30 pm" at bounding box center [346, 202] width 120 height 25
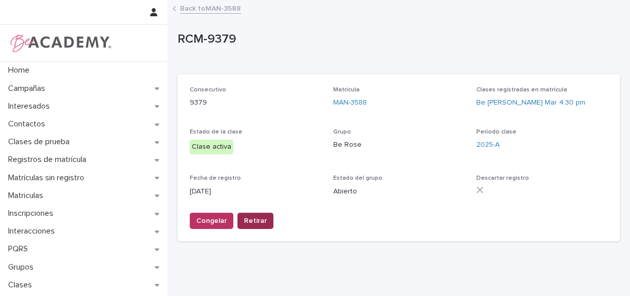
click at [249, 220] on span "Retirar" at bounding box center [255, 221] width 23 height 10
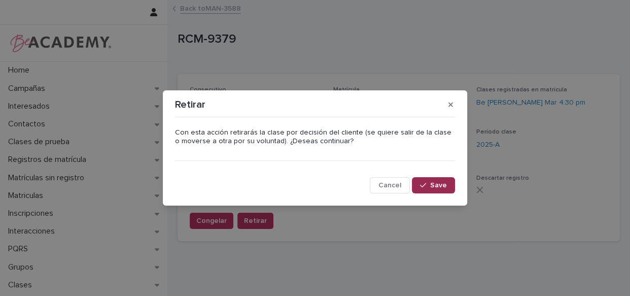
click at [425, 188] on icon "button" at bounding box center [423, 185] width 6 height 7
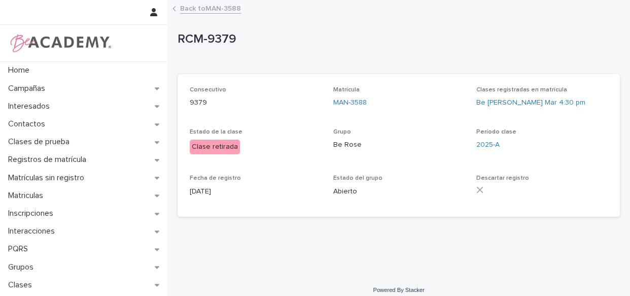
click at [189, 9] on link "Back to MAN-3588" at bounding box center [210, 8] width 61 height 12
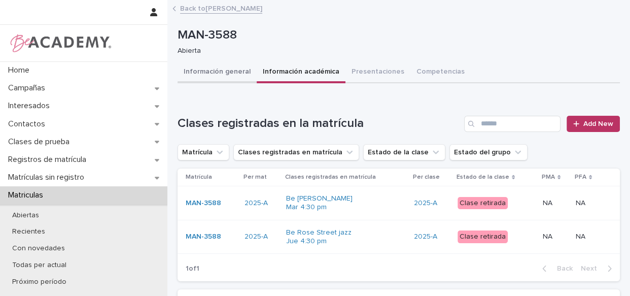
click at [214, 70] on button "Información general" at bounding box center [217, 72] width 79 height 21
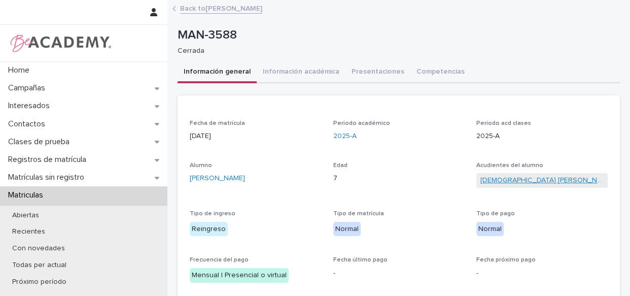
click at [528, 182] on link "[DEMOGRAPHIC_DATA] [PERSON_NAME]" at bounding box center [542, 180] width 123 height 11
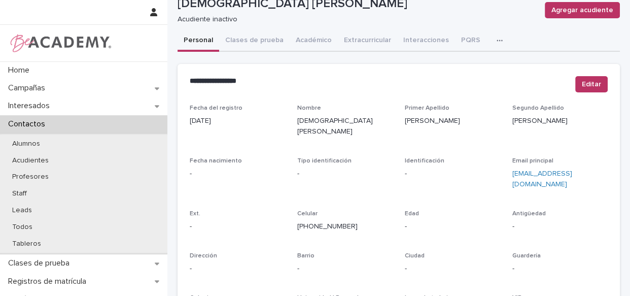
scroll to position [46, 0]
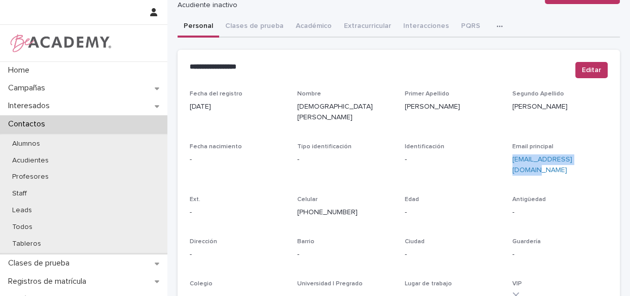
drag, startPoint x: 585, startPoint y: 149, endPoint x: 502, endPoint y: 150, distance: 83.3
click at [502, 150] on div "Fecha del registro [DATE] Nombre [DEMOGRAPHIC_DATA] Ximena Primer Apellido [PER…" at bounding box center [399, 245] width 418 height 311
copy link "[EMAIL_ADDRESS][DOMAIN_NAME]"
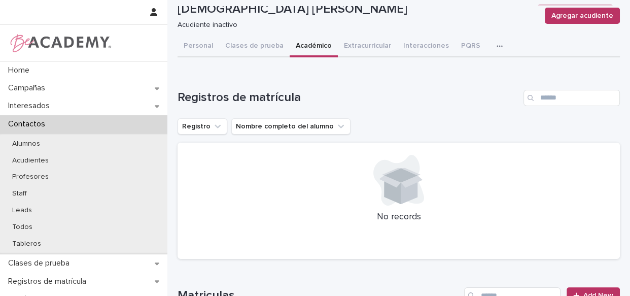
scroll to position [20, 0]
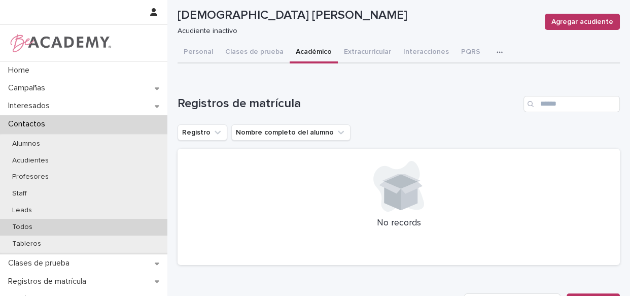
click at [28, 227] on p "Todos" at bounding box center [22, 227] width 37 height 9
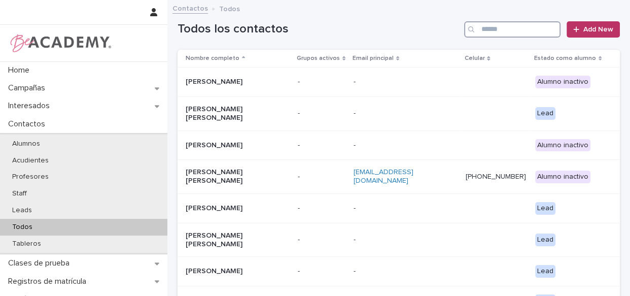
click at [494, 25] on input "Search" at bounding box center [512, 29] width 96 height 16
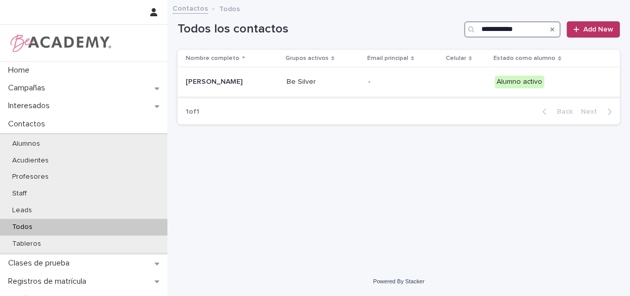
type input "**********"
click at [394, 85] on p "-" at bounding box center [404, 82] width 71 height 9
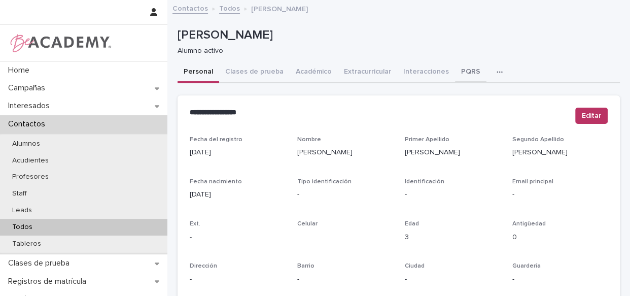
click at [465, 74] on button "PQRS" at bounding box center [470, 72] width 31 height 21
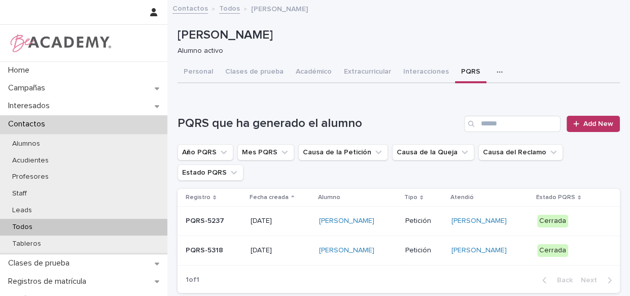
click at [390, 258] on div "[PERSON_NAME]" at bounding box center [358, 250] width 78 height 17
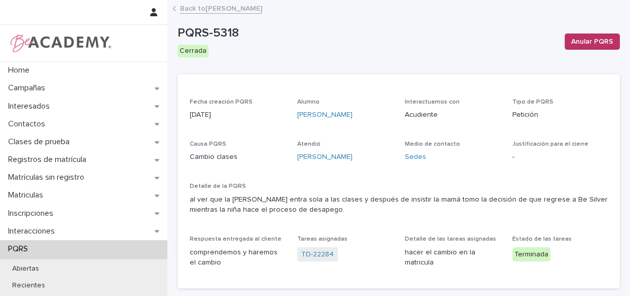
click at [223, 9] on link "Back to [PERSON_NAME]" at bounding box center [221, 8] width 82 height 12
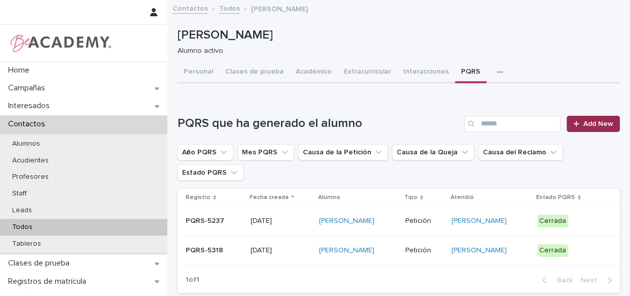
click at [584, 123] on span "Add New" at bounding box center [599, 123] width 30 height 7
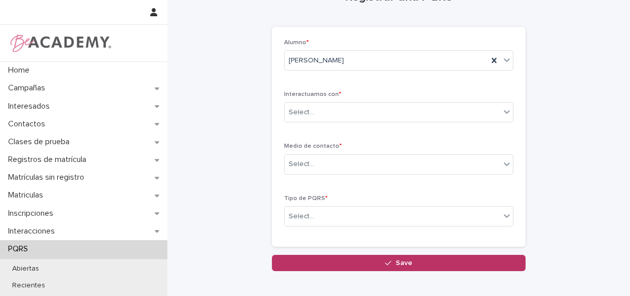
scroll to position [46, 0]
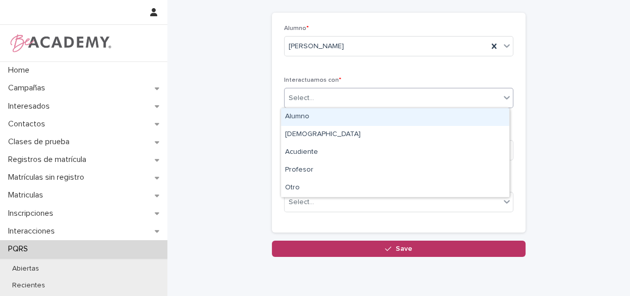
click at [345, 103] on div "Select..." at bounding box center [393, 98] width 216 height 17
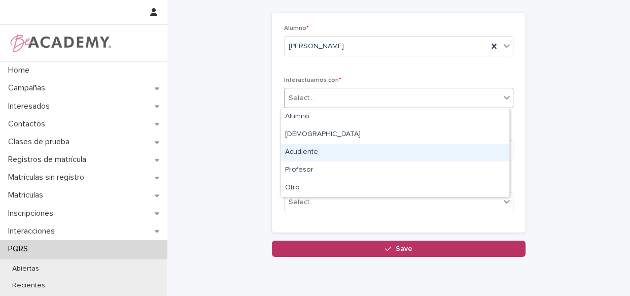
click at [320, 155] on div "Acudiente" at bounding box center [395, 153] width 228 height 18
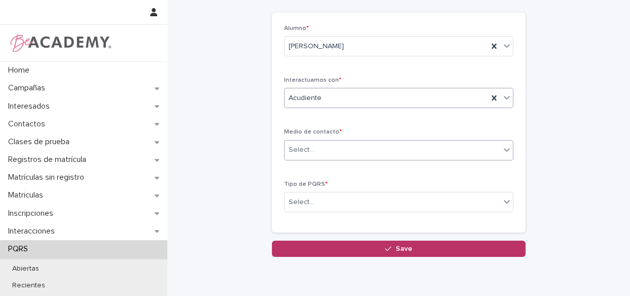
click at [320, 155] on div "Select..." at bounding box center [393, 150] width 216 height 17
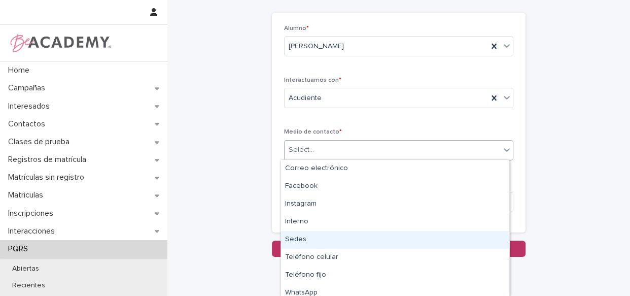
click at [318, 245] on div "Sedes" at bounding box center [395, 240] width 228 height 18
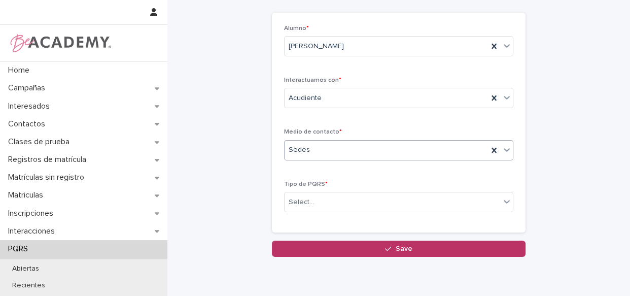
scroll to position [86, 0]
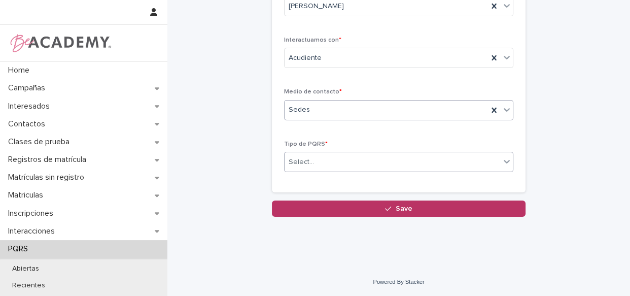
click at [391, 163] on div "Select..." at bounding box center [393, 162] width 216 height 17
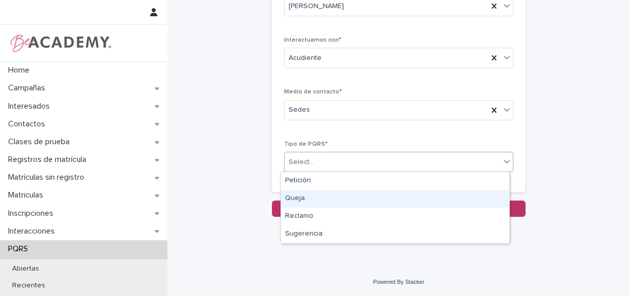
click at [339, 191] on div "Queja" at bounding box center [395, 199] width 228 height 18
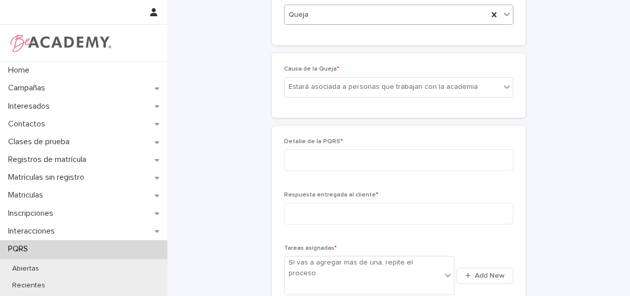
scroll to position [218, 0]
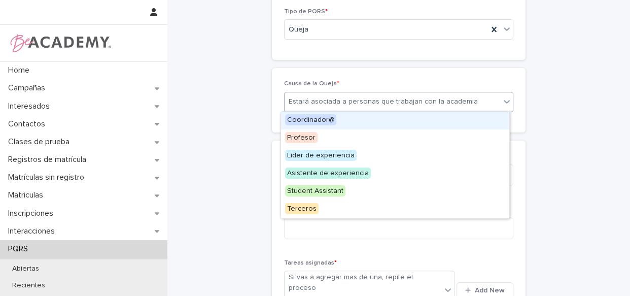
click at [386, 104] on div "Estará asociada a personas que trabajan con la academia" at bounding box center [383, 101] width 189 height 11
click at [563, 99] on div "Registrar una PQRS Loading... Saving… Loading... Saving… Loading... Saving… Alu…" at bounding box center [399, 122] width 443 height 678
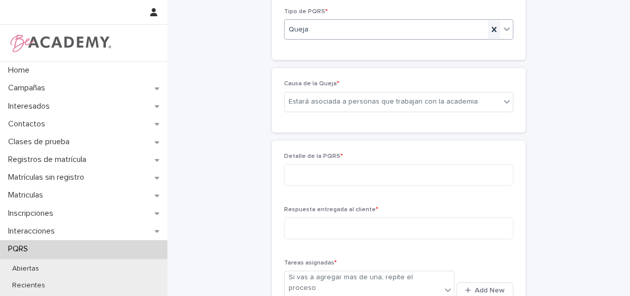
click at [489, 27] on icon at bounding box center [494, 29] width 10 height 10
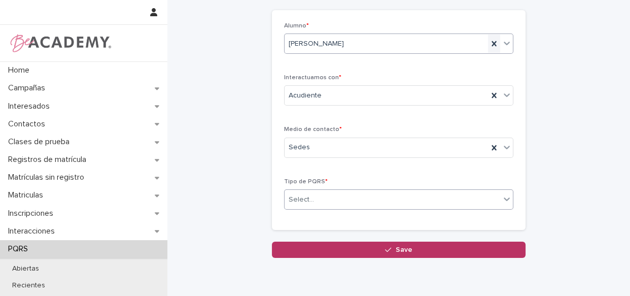
scroll to position [40, 0]
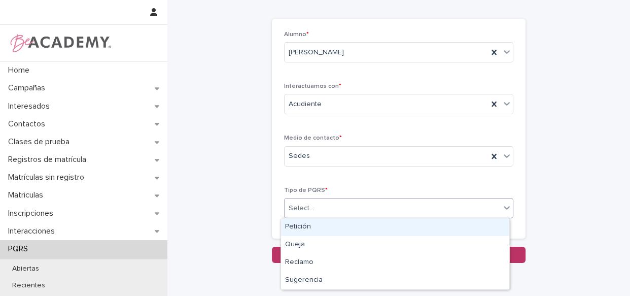
click at [501, 208] on div at bounding box center [507, 207] width 12 height 18
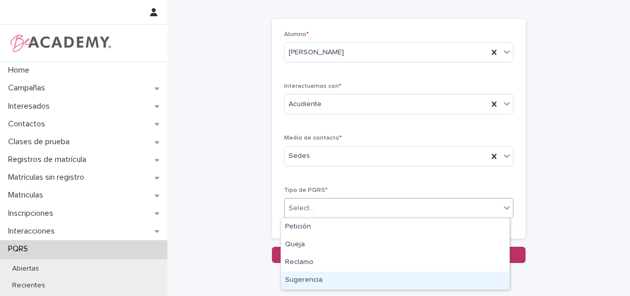
click at [391, 277] on div "Sugerencia" at bounding box center [395, 281] width 228 height 18
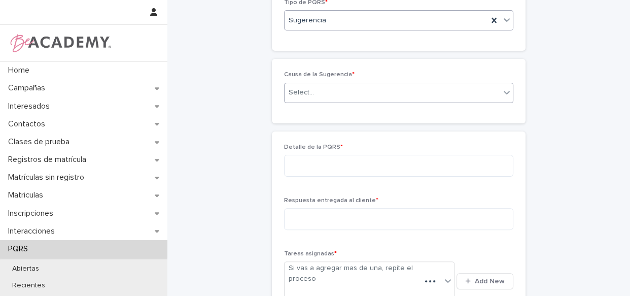
scroll to position [218, 0]
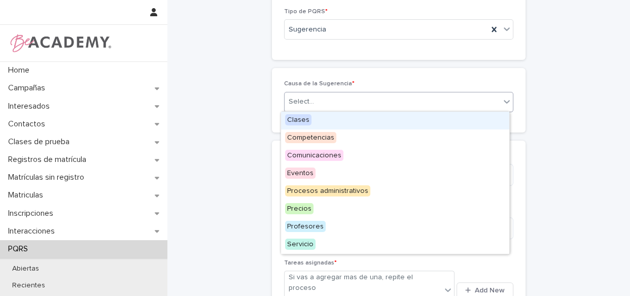
click at [406, 93] on div "Select..." at bounding box center [393, 101] width 216 height 17
click at [310, 119] on div "Clases" at bounding box center [395, 121] width 228 height 18
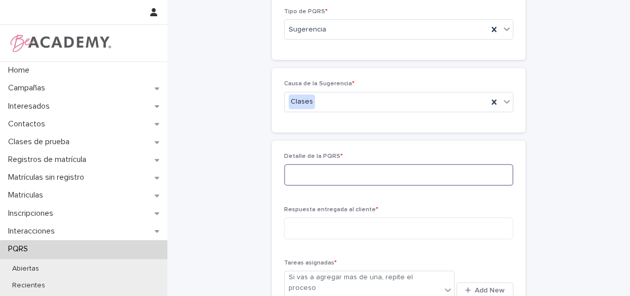
click at [321, 179] on textarea at bounding box center [398, 175] width 229 height 22
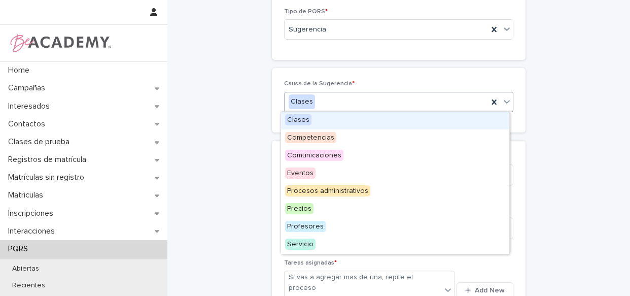
click at [506, 102] on icon at bounding box center [507, 101] width 10 height 10
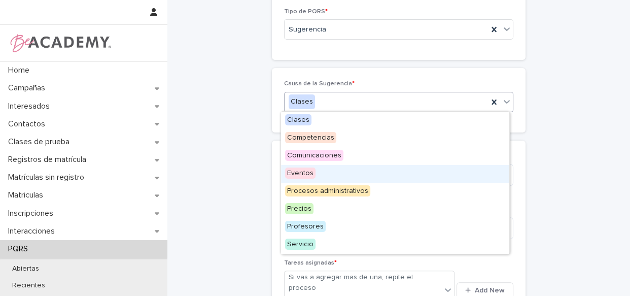
click at [563, 138] on div "Registrar una PQRS Loading... Saving… Loading... Saving… Loading... Saving… Alu…" at bounding box center [399, 122] width 443 height 678
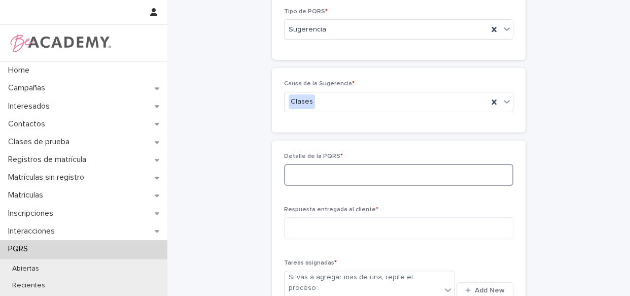
click at [374, 174] on textarea at bounding box center [398, 175] width 229 height 22
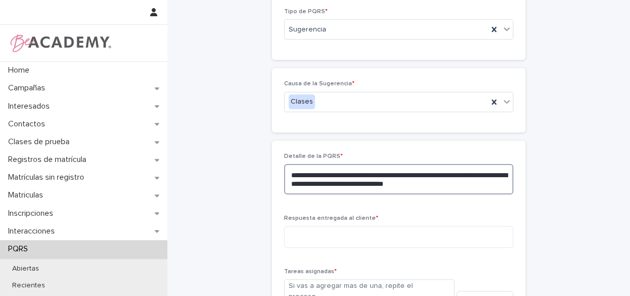
click at [485, 181] on textarea "**********" at bounding box center [398, 179] width 229 height 30
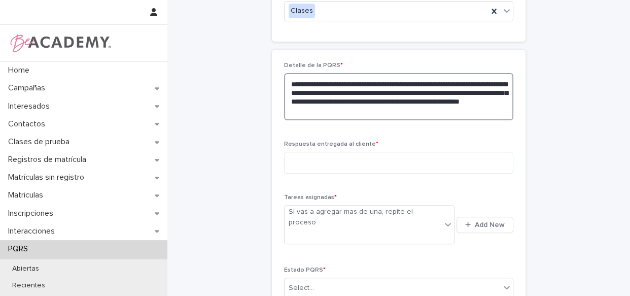
scroll to position [313, 0]
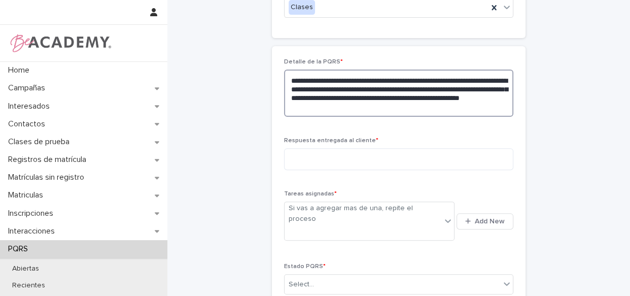
click at [478, 88] on textarea "**********" at bounding box center [398, 93] width 229 height 47
click at [350, 109] on textarea "**********" at bounding box center [398, 93] width 229 height 47
click at [441, 96] on textarea "**********" at bounding box center [398, 93] width 229 height 47
type textarea "**********"
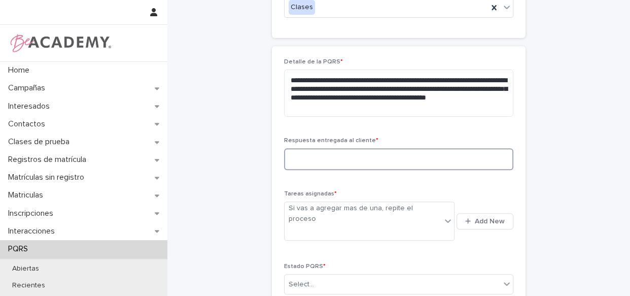
click at [355, 160] on textarea at bounding box center [398, 159] width 229 height 22
type textarea "*"
click at [393, 156] on textarea "**********" at bounding box center [398, 159] width 229 height 22
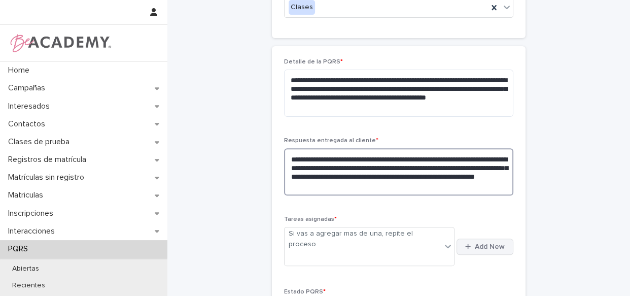
type textarea "**********"
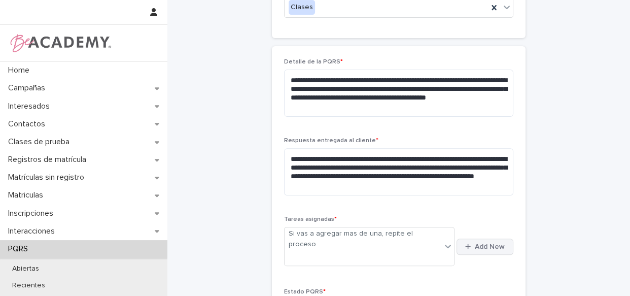
click at [497, 241] on button "Add New" at bounding box center [485, 247] width 57 height 16
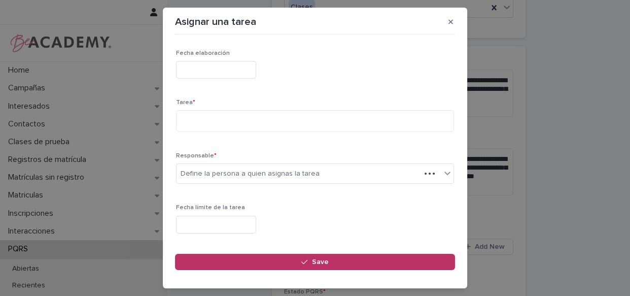
click at [230, 66] on input "text" at bounding box center [216, 70] width 80 height 18
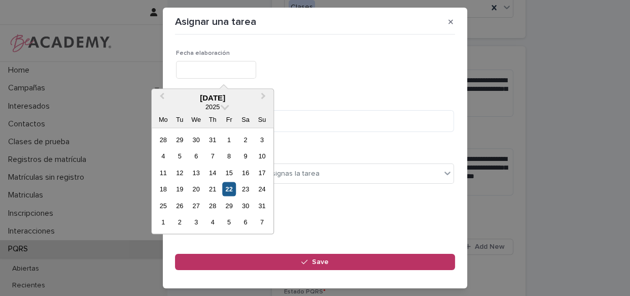
click at [227, 186] on div "22" at bounding box center [229, 189] width 14 height 14
type input "**********"
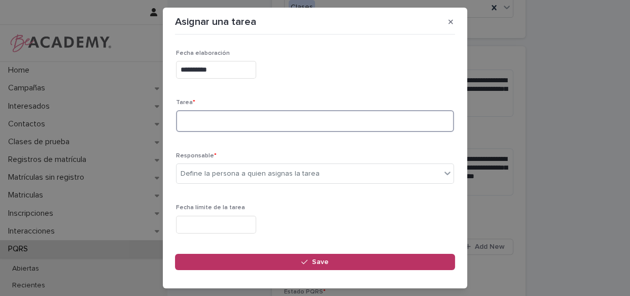
click at [259, 117] on textarea at bounding box center [315, 121] width 278 height 22
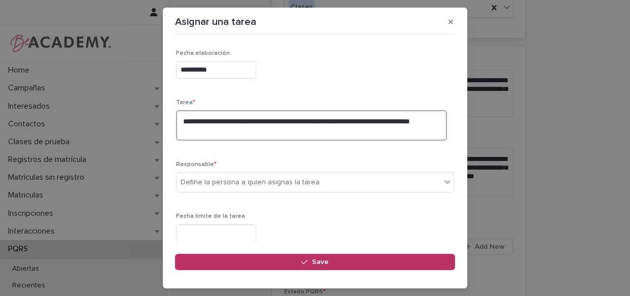
click at [241, 139] on textarea "**********" at bounding box center [311, 125] width 271 height 30
click at [242, 131] on textarea "**********" at bounding box center [311, 125] width 271 height 30
type textarea "**********"
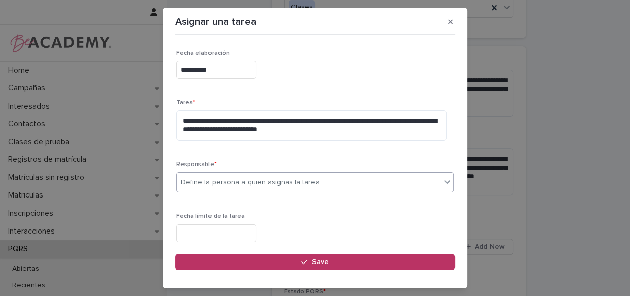
click at [199, 178] on div "Define la persona a quien asignas la tarea" at bounding box center [250, 182] width 139 height 11
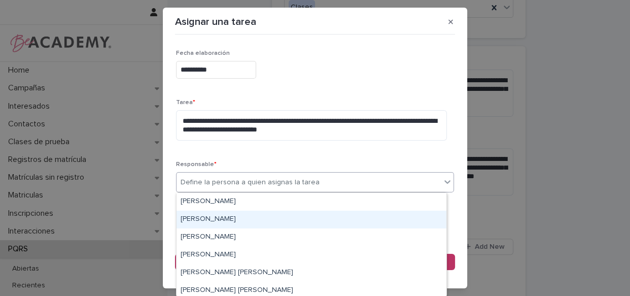
click at [261, 218] on div "[PERSON_NAME]" at bounding box center [312, 220] width 270 height 18
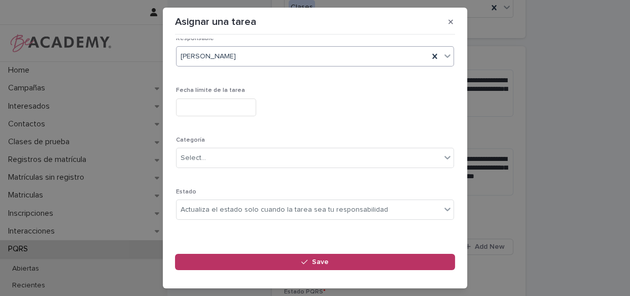
scroll to position [135, 0]
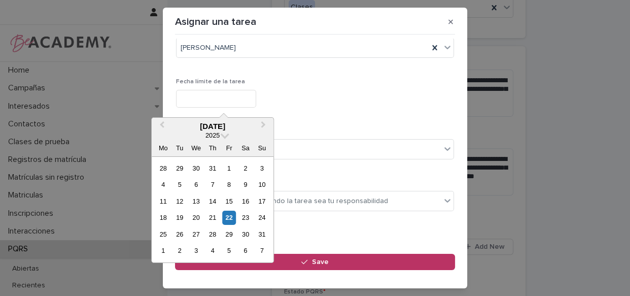
click at [239, 94] on input "text" at bounding box center [216, 99] width 80 height 18
click at [212, 233] on div "28" at bounding box center [213, 234] width 14 height 14
type input "**********"
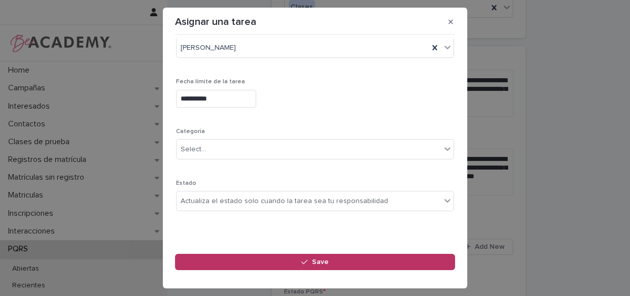
scroll to position [73, 0]
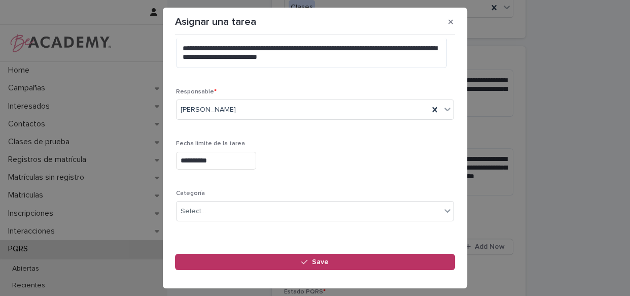
drag, startPoint x: 455, startPoint y: 107, endPoint x: 454, endPoint y: 117, distance: 10.8
click at [454, 116] on section "**********" at bounding box center [315, 148] width 305 height 281
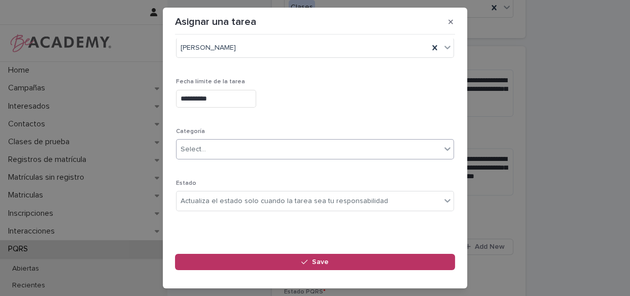
click at [233, 151] on div "Select..." at bounding box center [309, 149] width 264 height 17
click at [365, 107] on div "**********" at bounding box center [315, 96] width 278 height 37
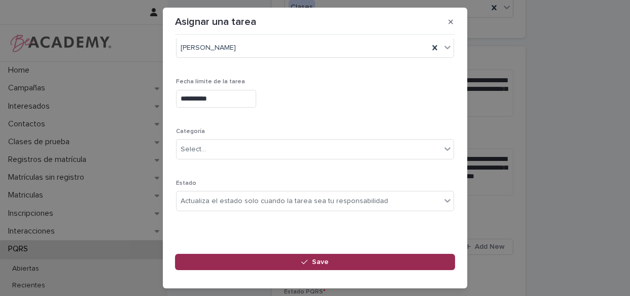
click at [336, 257] on button "Save" at bounding box center [315, 262] width 280 height 16
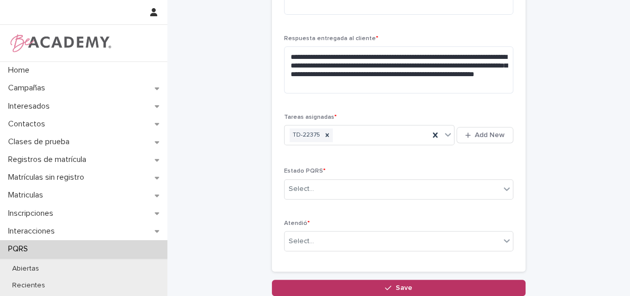
scroll to position [493, 0]
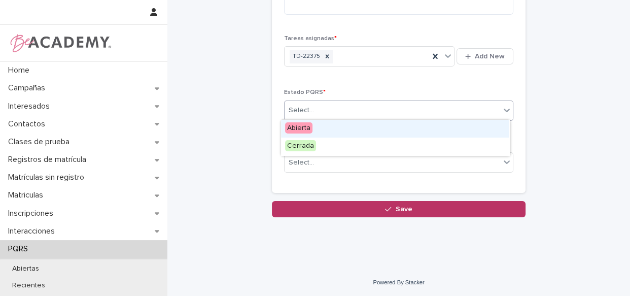
click at [306, 105] on div "Select..." at bounding box center [301, 110] width 25 height 11
click at [325, 126] on div "Abierta" at bounding box center [395, 129] width 228 height 18
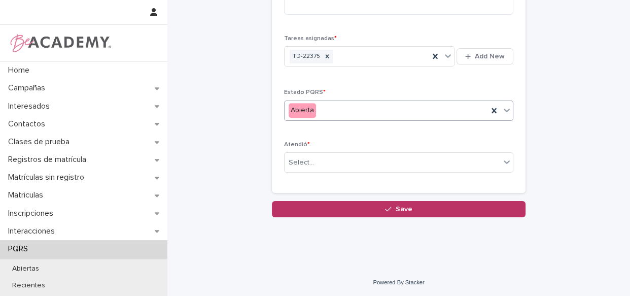
click at [361, 127] on div "Estado PQRS * option Abierta, selected. 0 results available. Select is focused …" at bounding box center [398, 109] width 229 height 40
click at [336, 157] on div "Select..." at bounding box center [393, 162] width 216 height 17
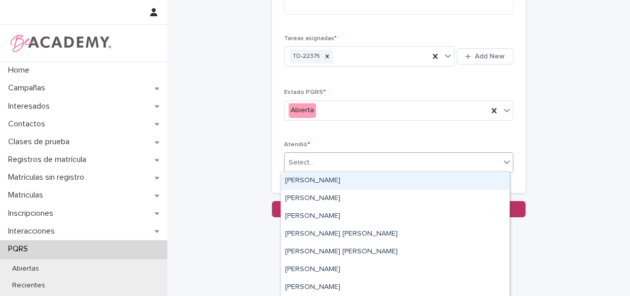
click at [330, 158] on div "Select..." at bounding box center [393, 162] width 216 height 17
click at [331, 155] on div "Select..." at bounding box center [393, 162] width 216 height 17
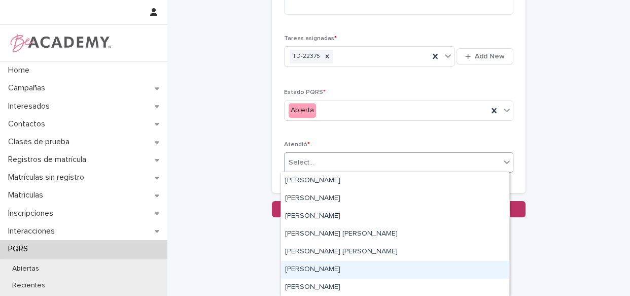
drag, startPoint x: 330, startPoint y: 183, endPoint x: 303, endPoint y: 266, distance: 87.6
click at [303, 266] on div "[PERSON_NAME]" at bounding box center [395, 270] width 228 height 18
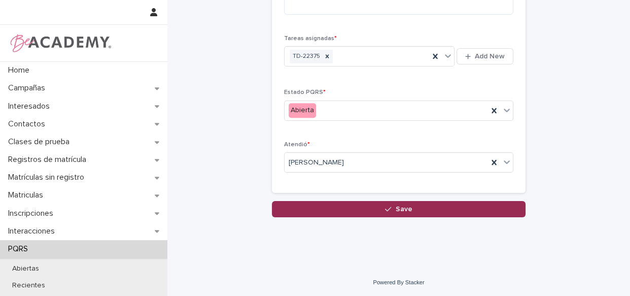
click at [396, 206] on span "Save" at bounding box center [404, 209] width 17 height 7
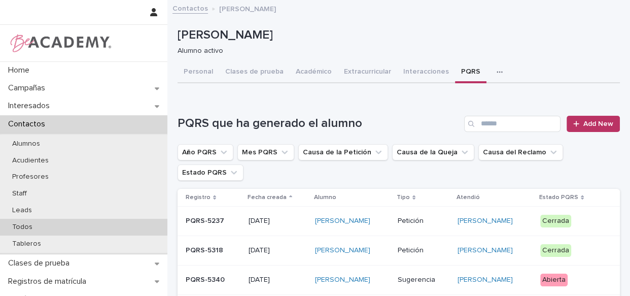
click at [26, 223] on p "Todos" at bounding box center [22, 227] width 37 height 9
